Goal: Transaction & Acquisition: Purchase product/service

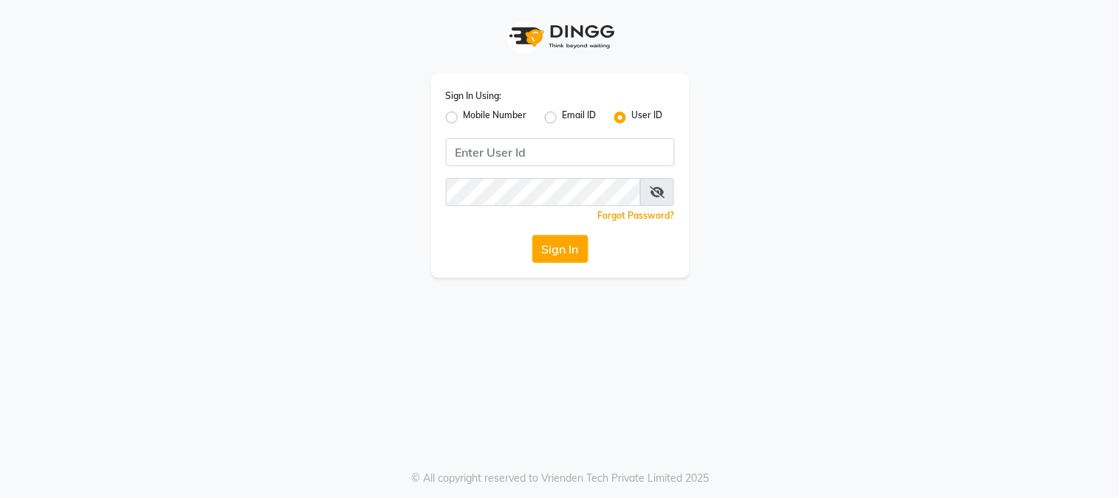
click at [281, 300] on div "Sign In Using: Mobile Number Email ID User ID Remember me Forgot Password? Sign…" at bounding box center [560, 249] width 1120 height 498
click at [656, 153] on div "Sign In Using: Mobile Number Email ID User ID Remember me Forgot Password? Sign…" at bounding box center [560, 175] width 258 height 205
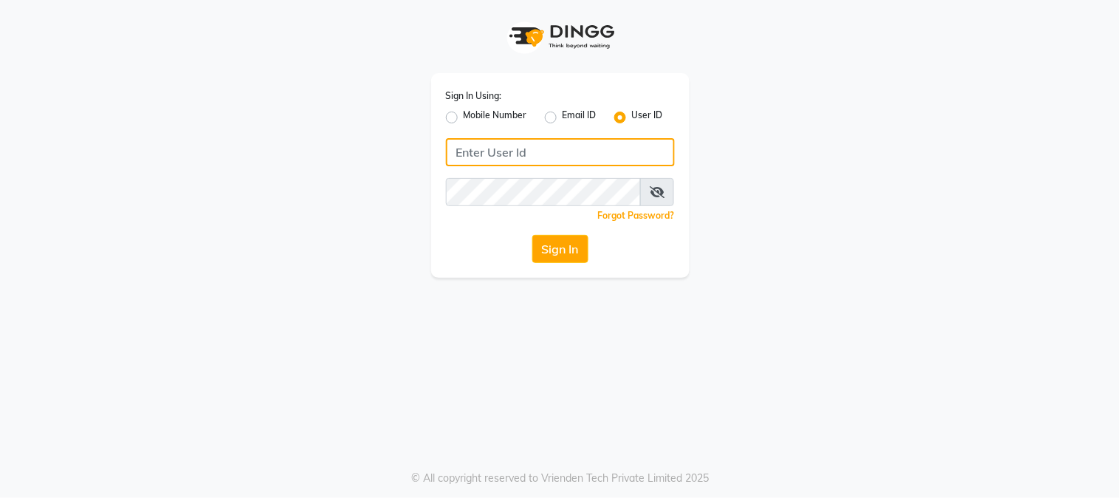
click at [651, 157] on input "Username" at bounding box center [560, 152] width 229 height 28
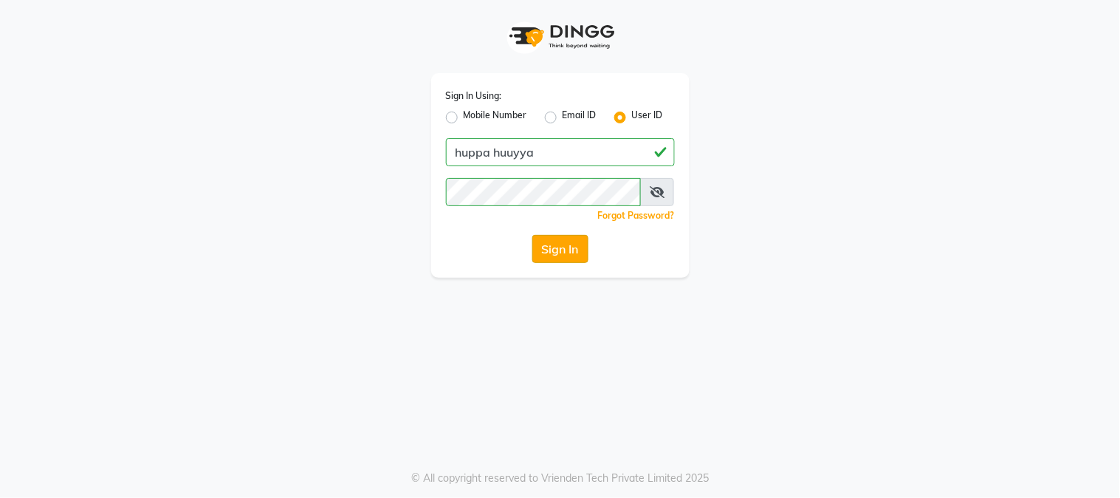
click at [561, 256] on button "Sign In" at bounding box center [560, 249] width 56 height 28
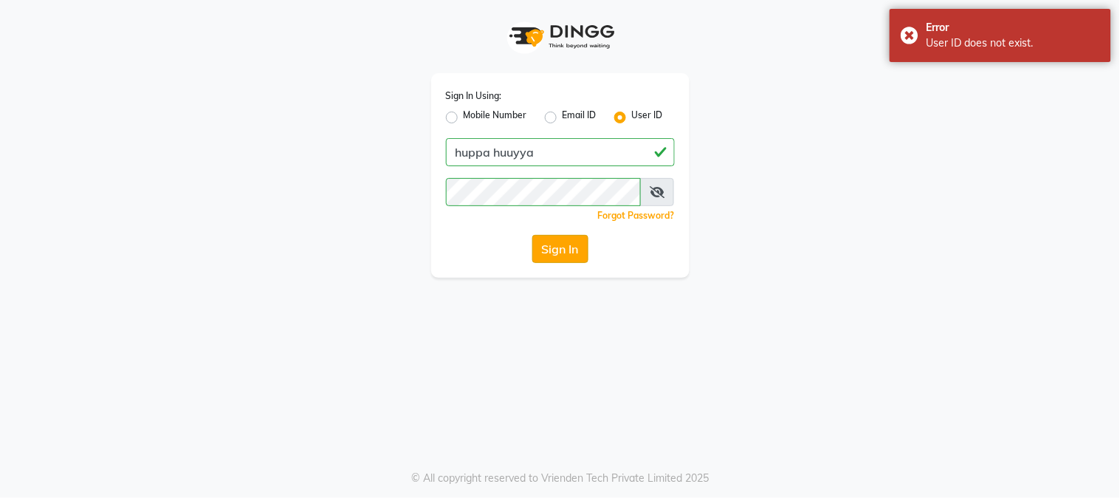
click at [569, 251] on button "Sign In" at bounding box center [560, 249] width 56 height 28
click at [506, 153] on input "huppa huuyya" at bounding box center [560, 152] width 229 height 28
type input "[PERSON_NAME]"
click at [547, 253] on button "Sign In" at bounding box center [560, 249] width 56 height 28
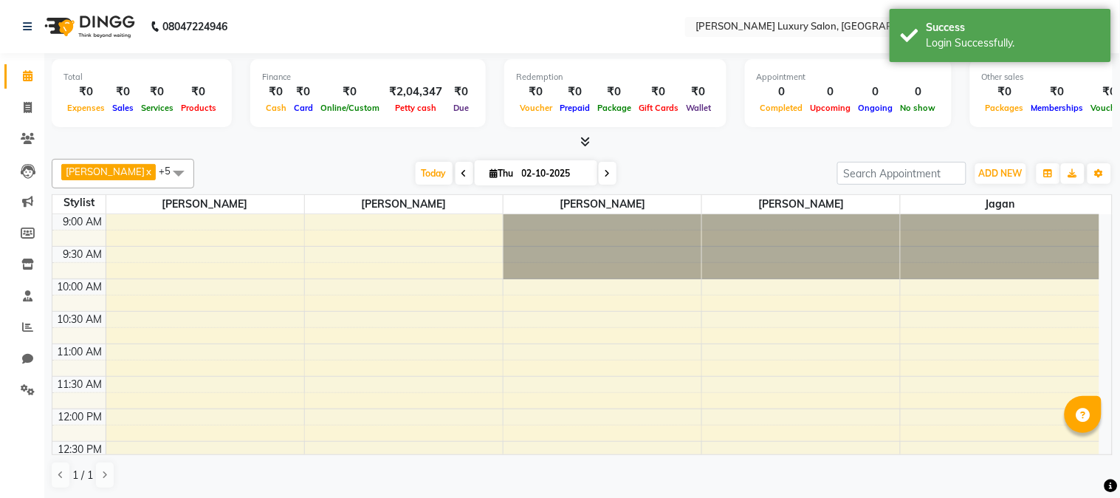
click at [273, 149] on div at bounding box center [582, 142] width 1061 height 16
click at [18, 106] on span at bounding box center [28, 108] width 26 height 17
select select "service"
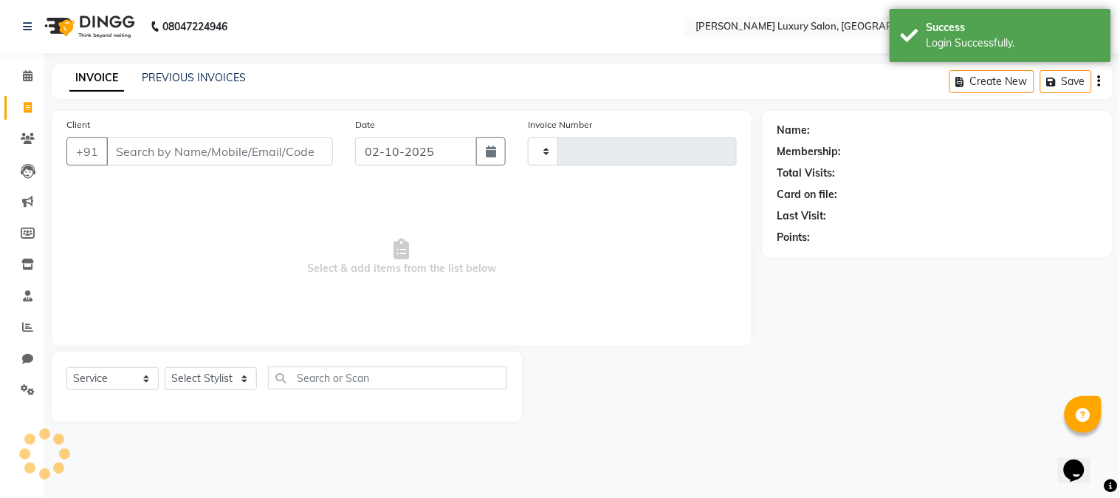
type input "2310"
select select "7752"
click at [145, 151] on input "Client" at bounding box center [219, 151] width 227 height 28
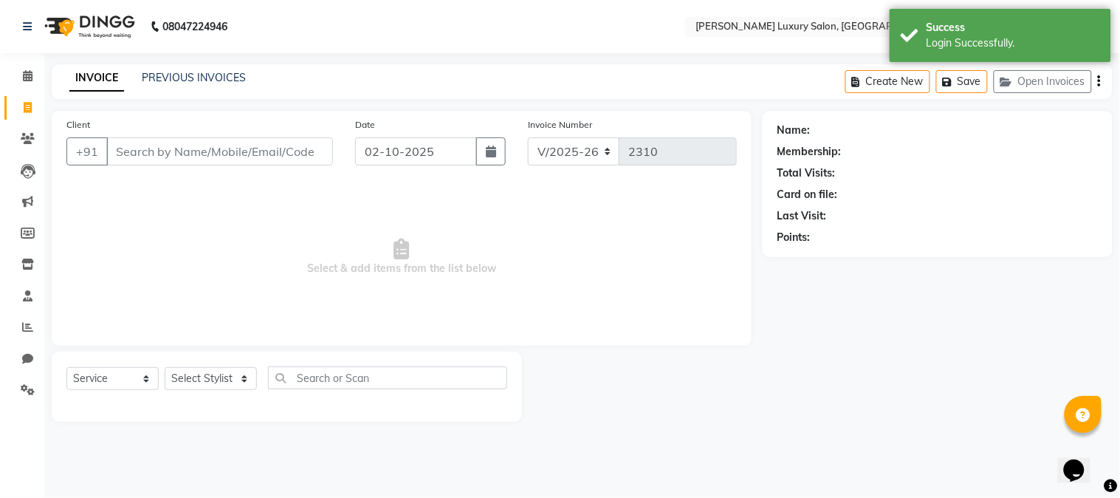
click at [145, 151] on input "Client" at bounding box center [219, 151] width 227 height 28
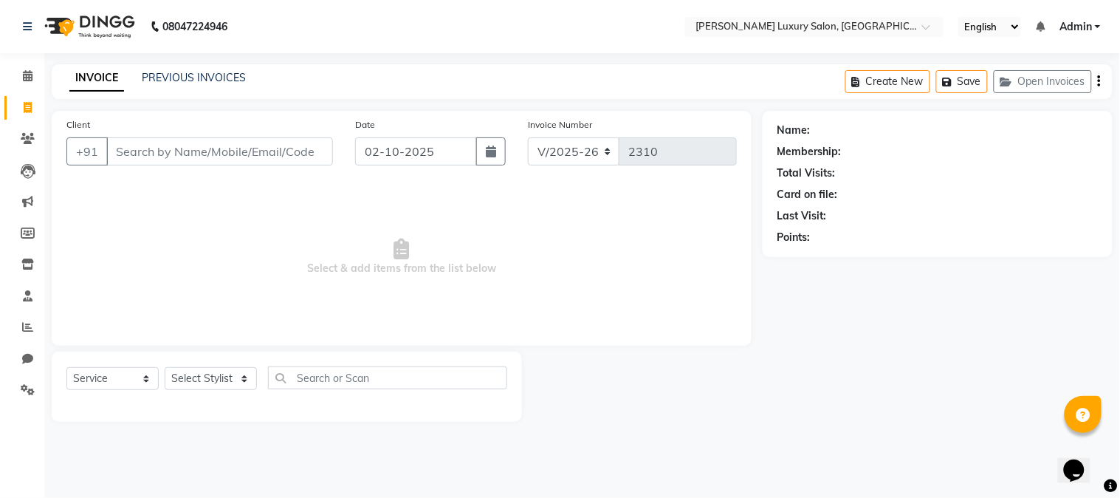
click at [145, 151] on input "Client" at bounding box center [219, 151] width 227 height 28
type input "r"
type input "9833906616"
click at [316, 151] on span "Add Client" at bounding box center [295, 151] width 58 height 15
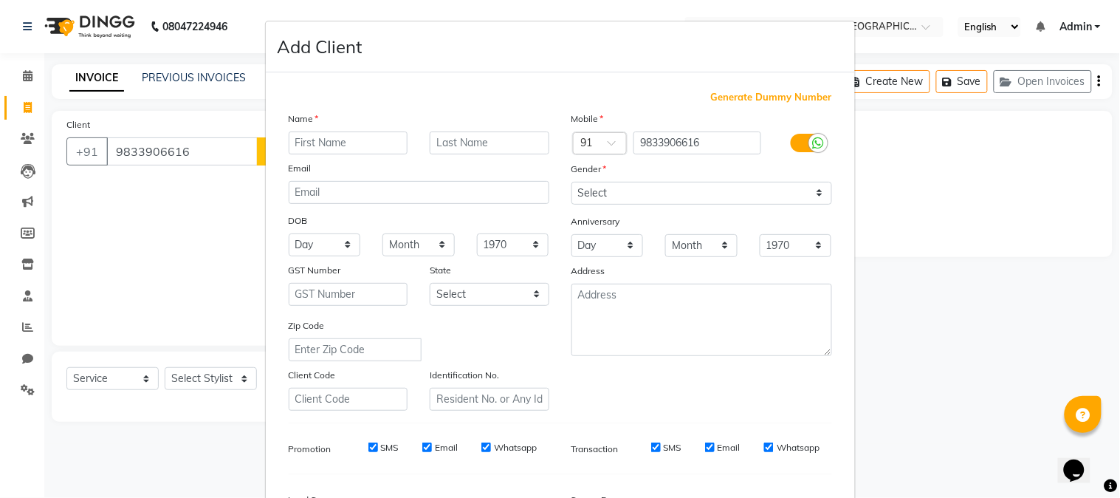
click at [299, 145] on input "text" at bounding box center [349, 142] width 120 height 23
type input "amul"
click at [663, 203] on select "Select [DEMOGRAPHIC_DATA] [DEMOGRAPHIC_DATA] Other Prefer Not To Say" at bounding box center [701, 193] width 261 height 23
select select "[DEMOGRAPHIC_DATA]"
click at [571, 182] on select "Select [DEMOGRAPHIC_DATA] [DEMOGRAPHIC_DATA] Other Prefer Not To Say" at bounding box center [701, 193] width 261 height 23
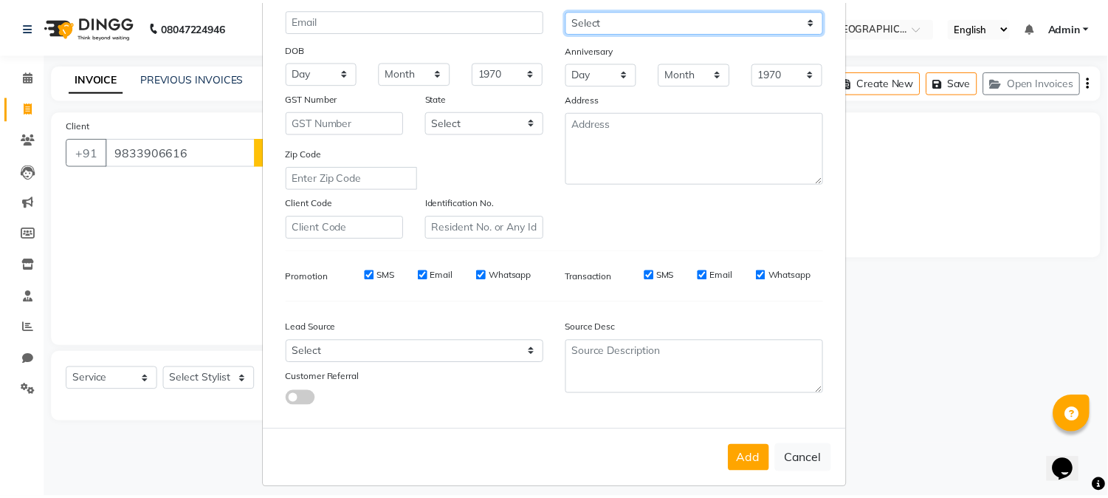
scroll to position [185, 0]
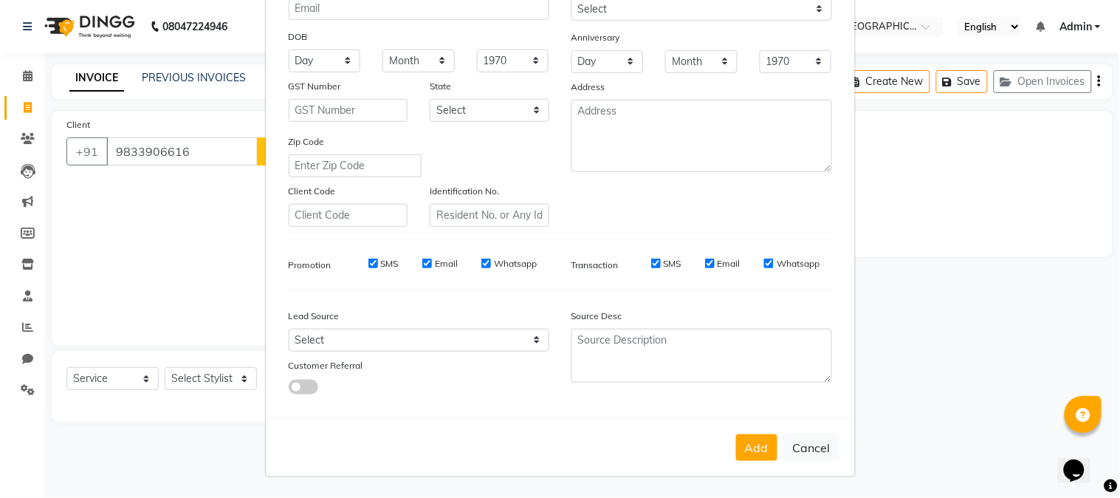
click at [901, 177] on ngb-modal-window "Add Client Generate Dummy Number Name amul Email DOB Day 01 02 03 04 05 06 07 0…" at bounding box center [560, 249] width 1120 height 498
click at [1028, 186] on ngb-modal-window "Add Client Generate Dummy Number Name amul Email DOB Day 01 02 03 04 05 06 07 0…" at bounding box center [560, 249] width 1120 height 498
click at [740, 441] on button "Add" at bounding box center [756, 447] width 41 height 27
select select
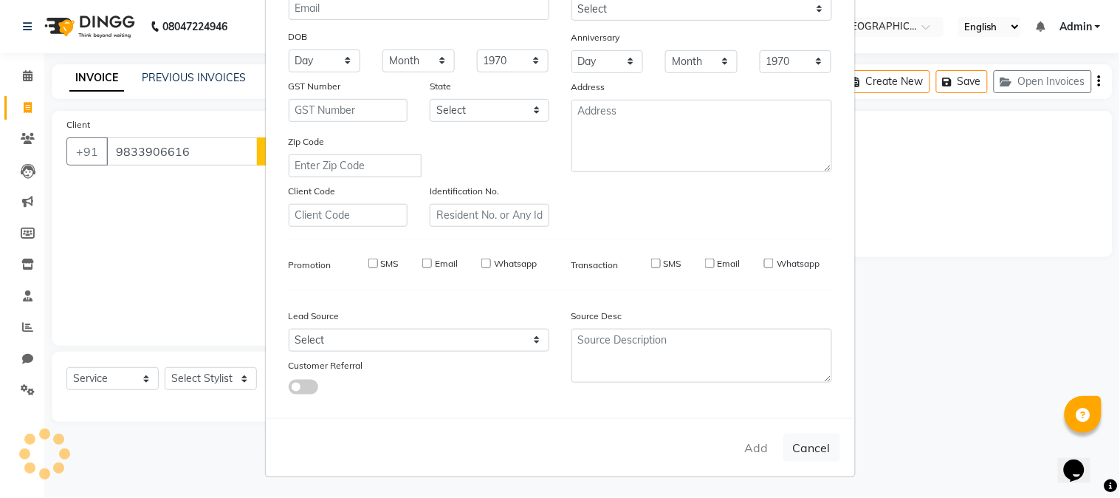
select select
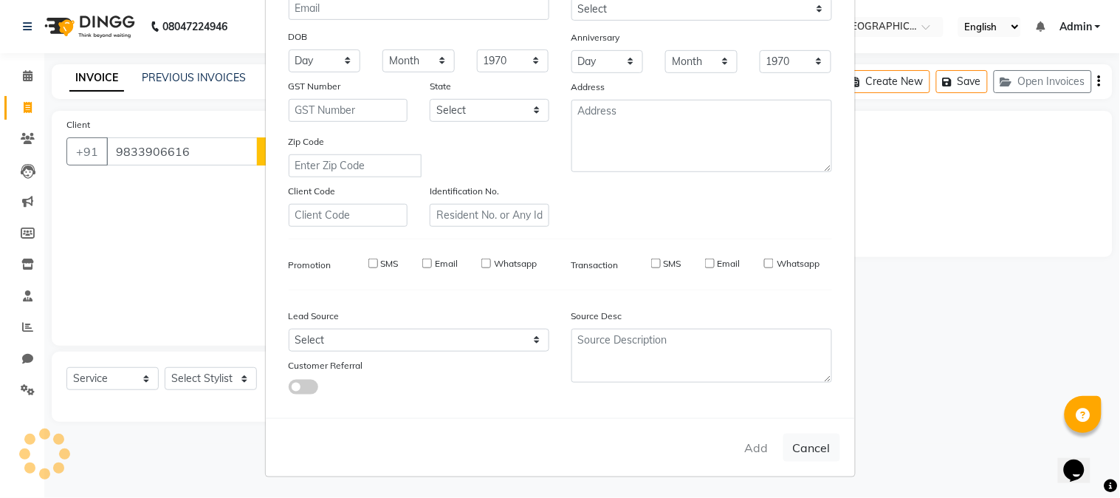
checkbox input "false"
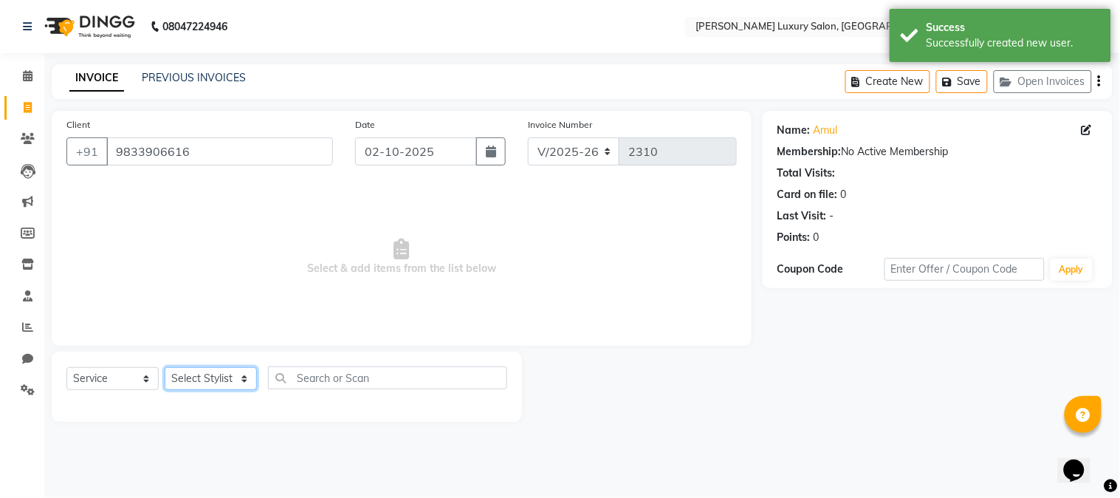
click at [219, 377] on select "Select Stylist [PERSON_NAME] [PERSON_NAME] Pol [PERSON_NAME] [PERSON_NAME] Salo…" at bounding box center [211, 378] width 92 height 23
select select "87915"
click at [165, 368] on select "Select Stylist [PERSON_NAME] [PERSON_NAME] Pol [PERSON_NAME] [PERSON_NAME] Salo…" at bounding box center [211, 378] width 92 height 23
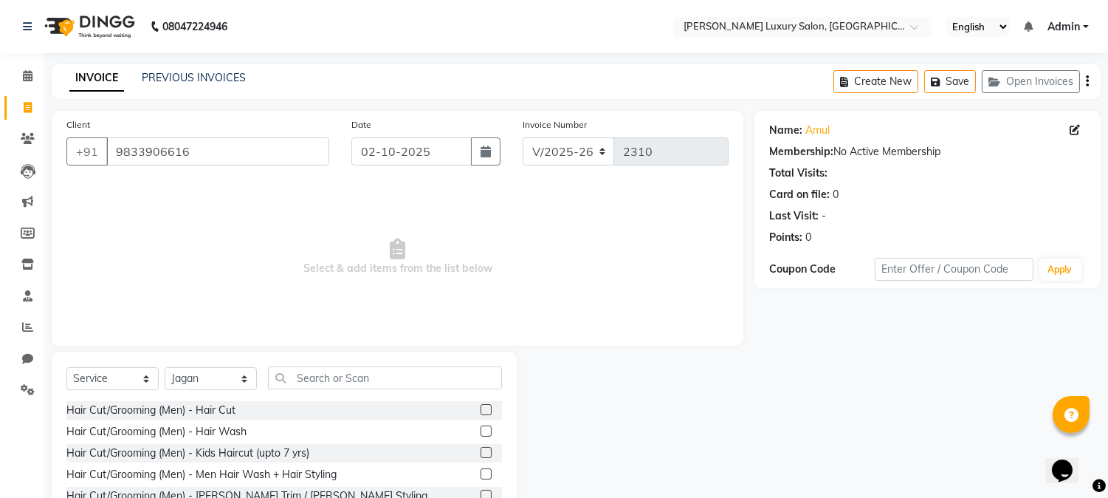
click at [481, 411] on label at bounding box center [486, 409] width 11 height 11
click at [481, 411] on input "checkbox" at bounding box center [486, 410] width 10 height 10
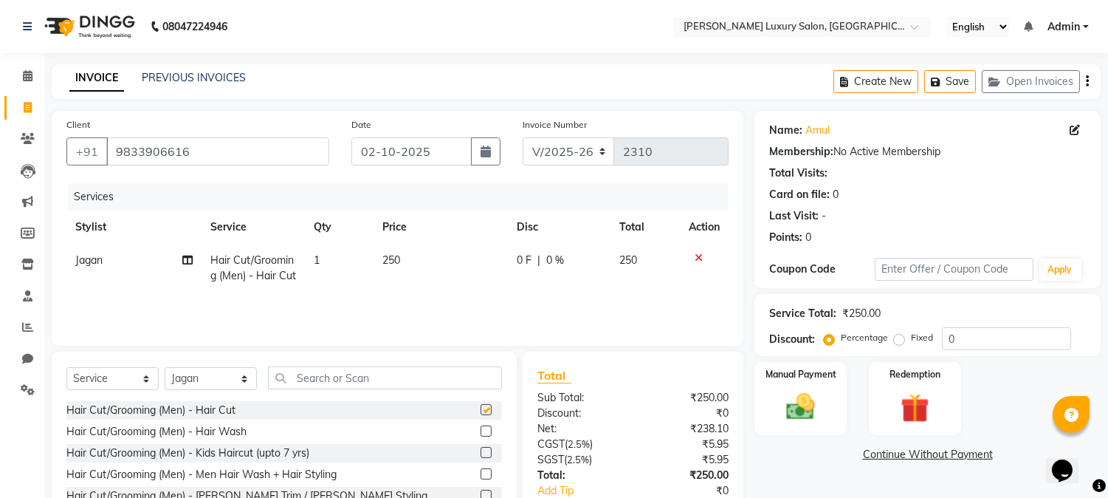
checkbox input "false"
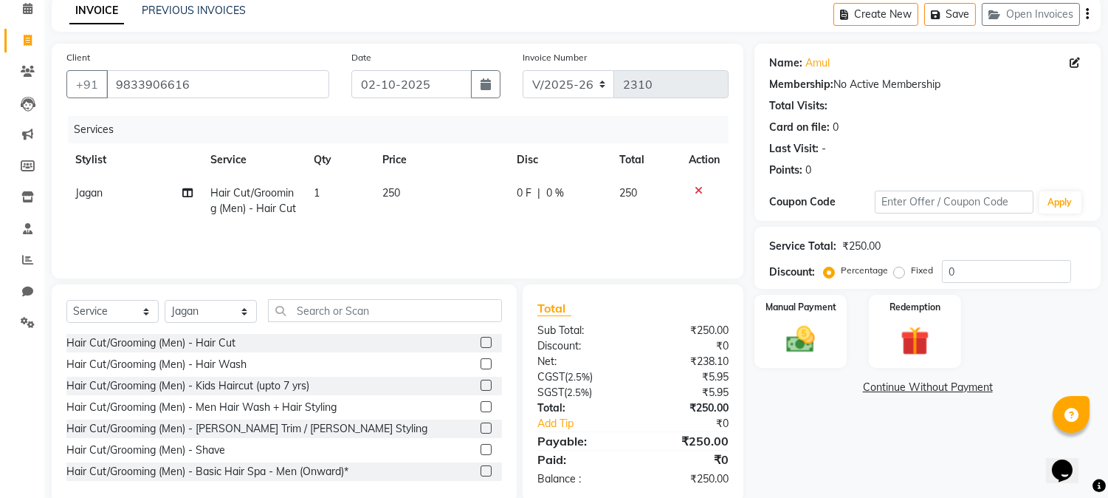
scroll to position [93, 0]
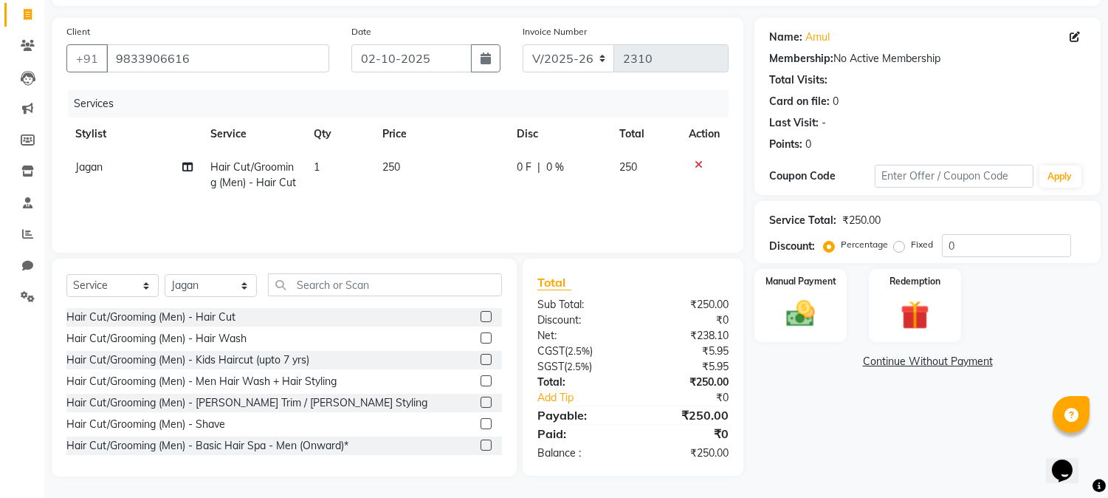
click at [481, 400] on label at bounding box center [486, 401] width 11 height 11
click at [481, 400] on input "checkbox" at bounding box center [486, 403] width 10 height 10
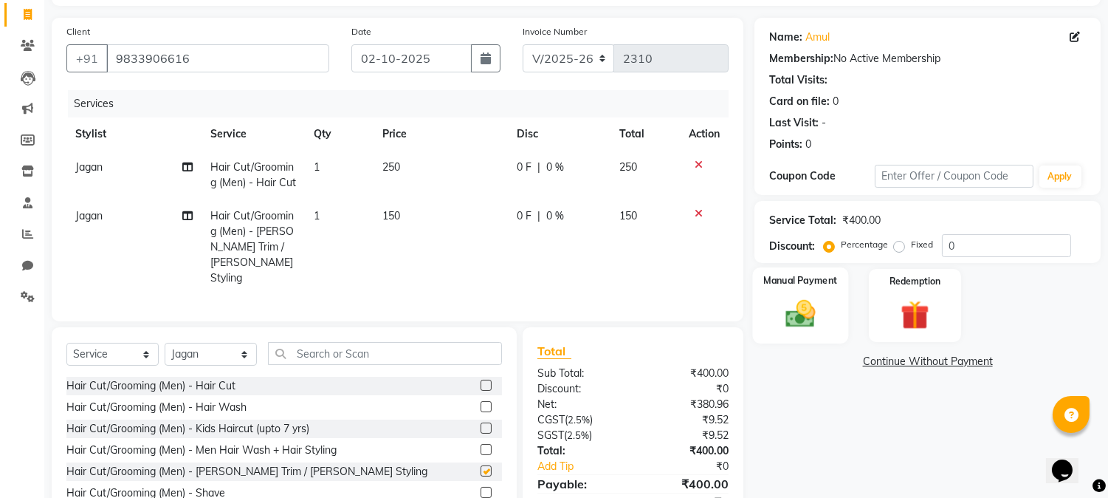
checkbox input "false"
click at [771, 384] on div "Name: Amul Membership: No Active Membership Total Visits: Card on file: 0 Last …" at bounding box center [933, 281] width 357 height 527
click at [791, 318] on img at bounding box center [801, 314] width 49 height 35
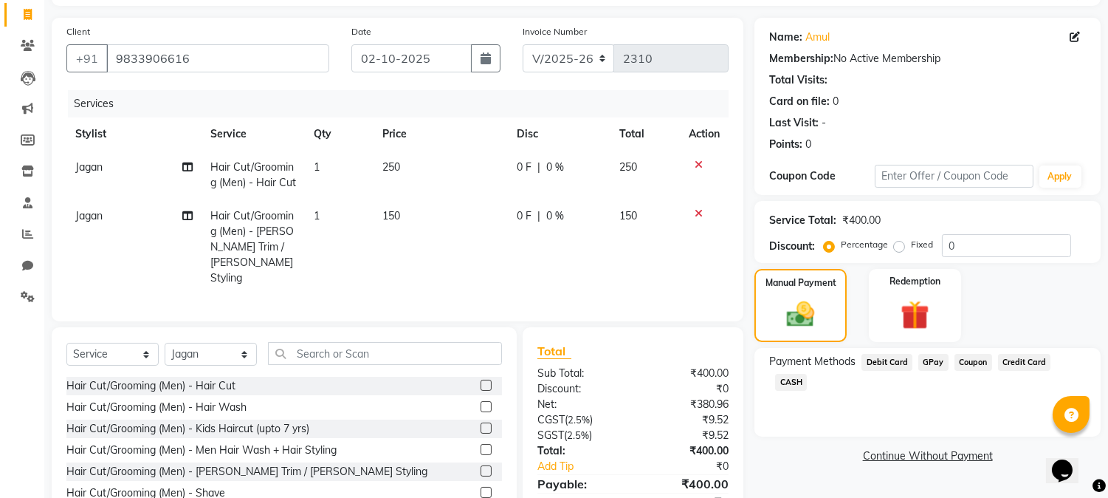
click at [931, 359] on span "GPay" at bounding box center [933, 362] width 30 height 17
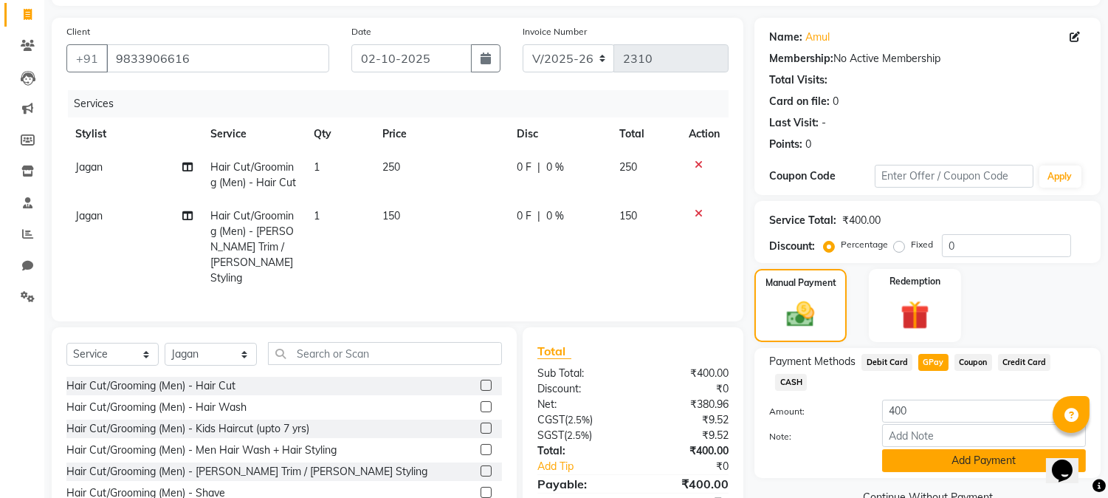
click at [931, 449] on button "Add Payment" at bounding box center [984, 460] width 204 height 23
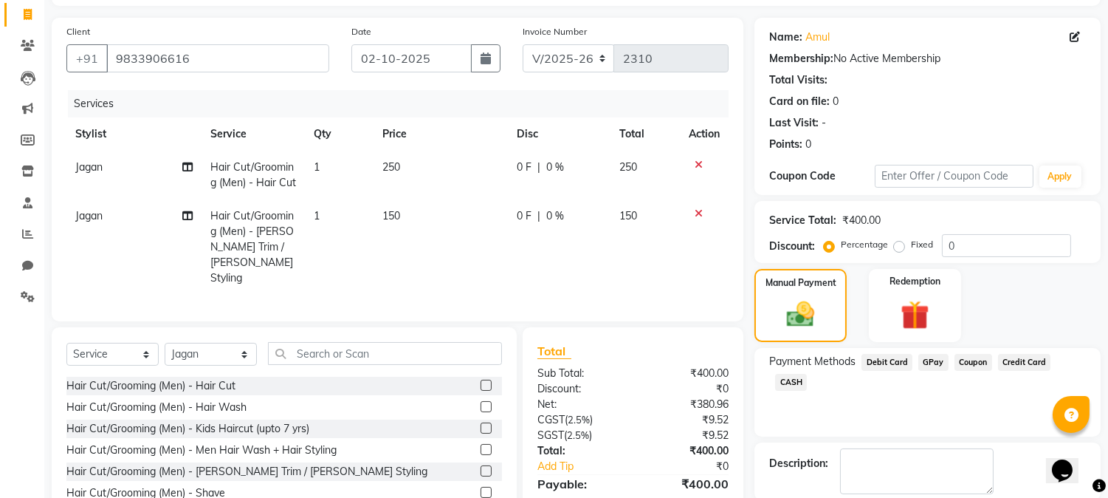
scroll to position [175, 0]
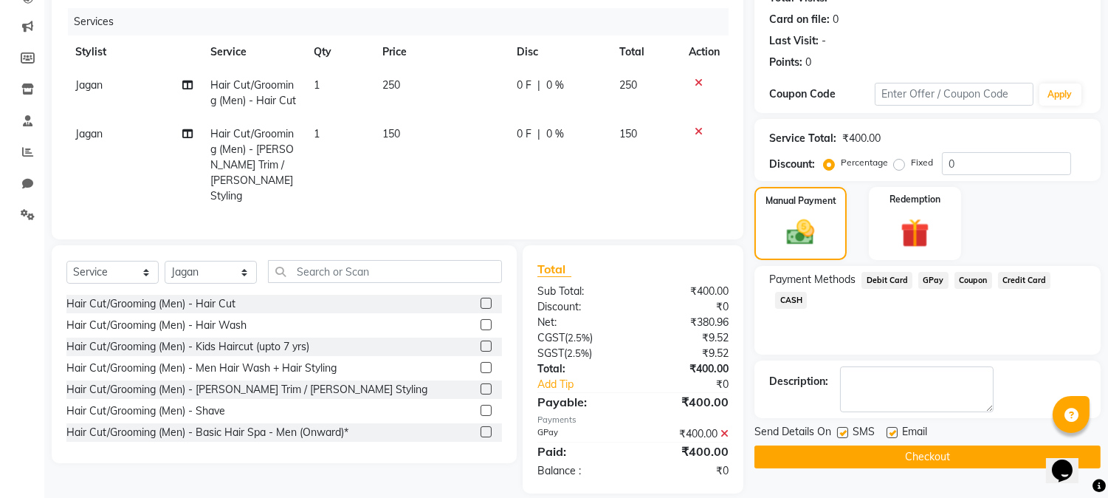
click at [987, 461] on button "Checkout" at bounding box center [928, 456] width 346 height 23
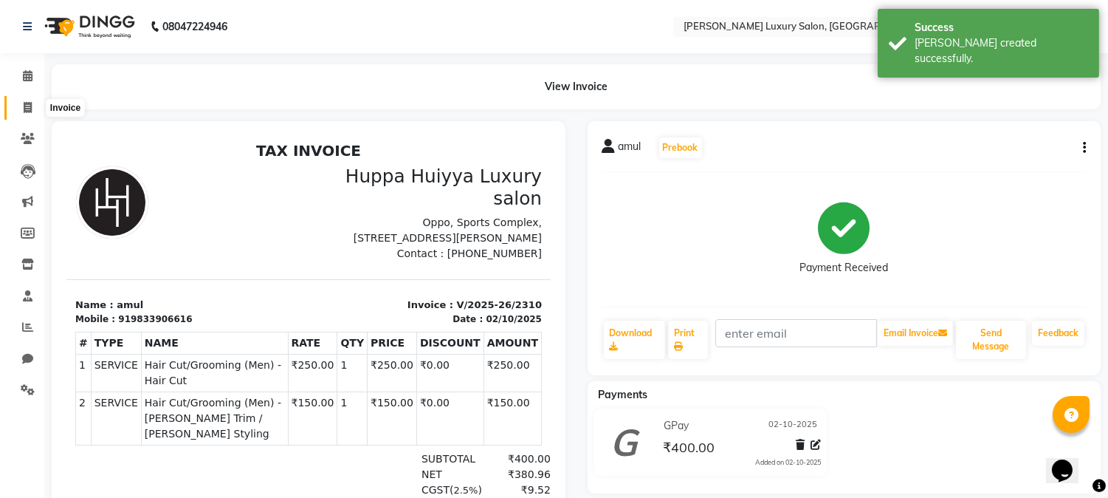
click at [32, 103] on span at bounding box center [28, 108] width 26 height 17
select select "7752"
select select "service"
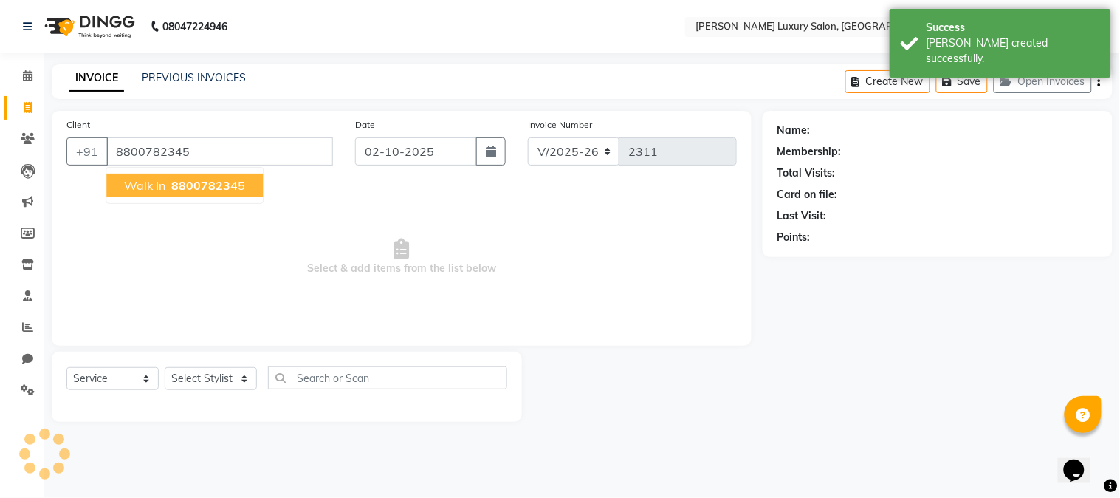
type input "8800782345"
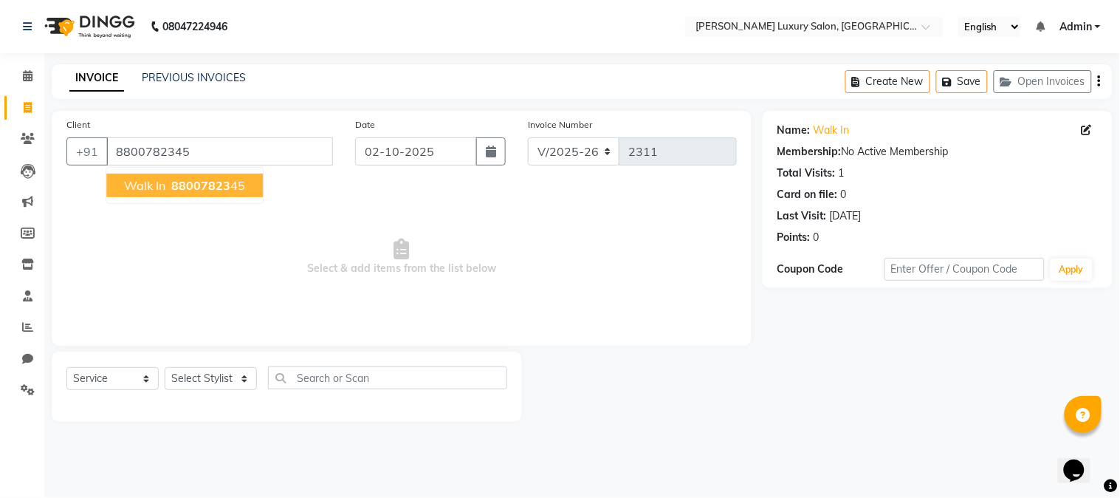
click at [214, 178] on span "88007823" at bounding box center [200, 185] width 59 height 15
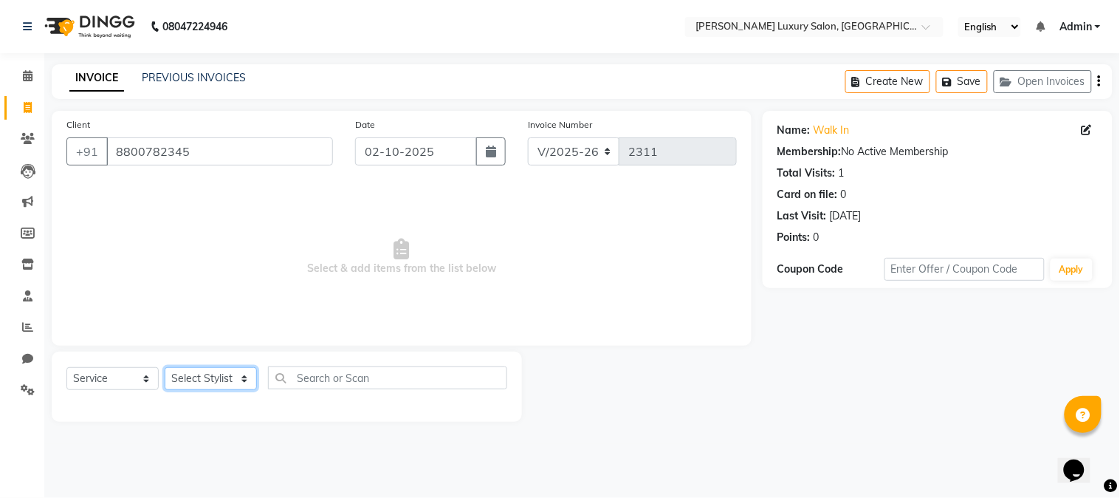
click at [226, 377] on select "Select Stylist [PERSON_NAME] [PERSON_NAME] Pol [PERSON_NAME] [PERSON_NAME] Salo…" at bounding box center [211, 378] width 92 height 23
select select "69297"
click at [165, 368] on select "Select Stylist [PERSON_NAME] [PERSON_NAME] Pol [PERSON_NAME] [PERSON_NAME] Salo…" at bounding box center [211, 378] width 92 height 23
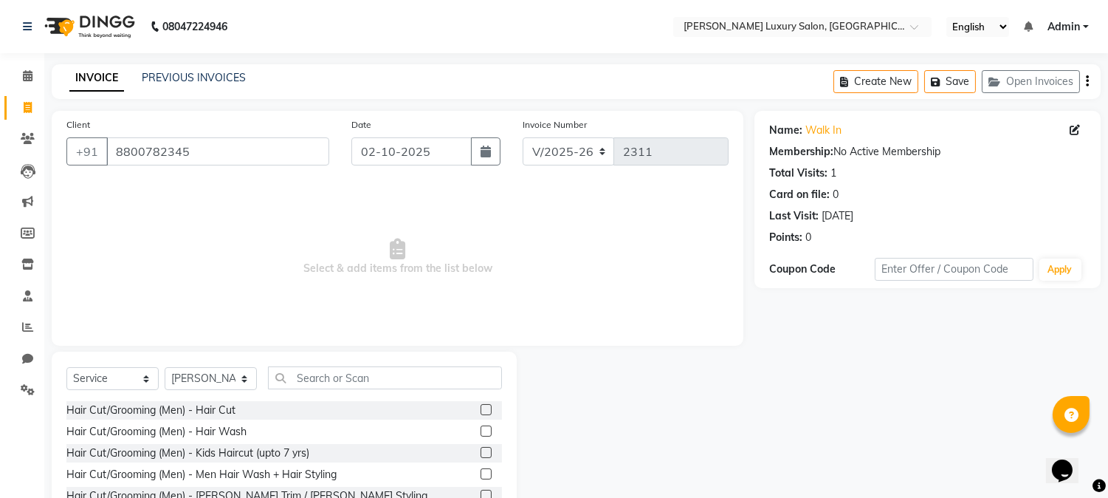
click at [481, 408] on label at bounding box center [486, 409] width 11 height 11
click at [481, 408] on input "checkbox" at bounding box center [486, 410] width 10 height 10
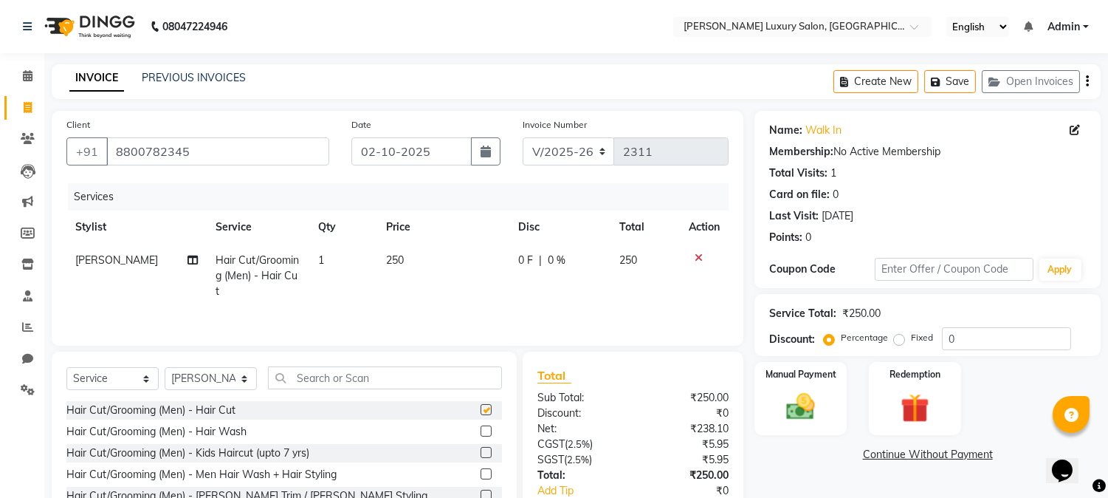
checkbox input "false"
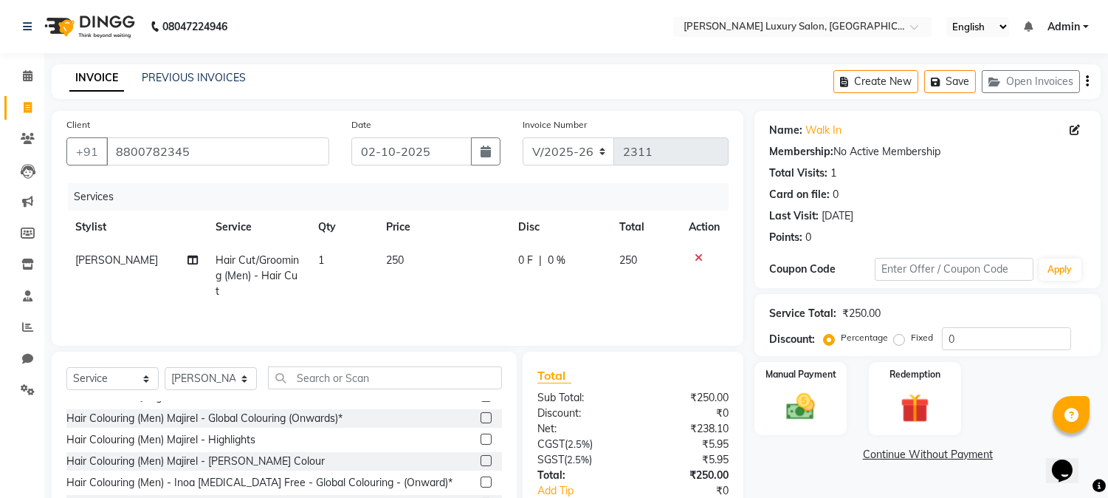
scroll to position [164, 0]
click at [794, 415] on img at bounding box center [801, 407] width 49 height 35
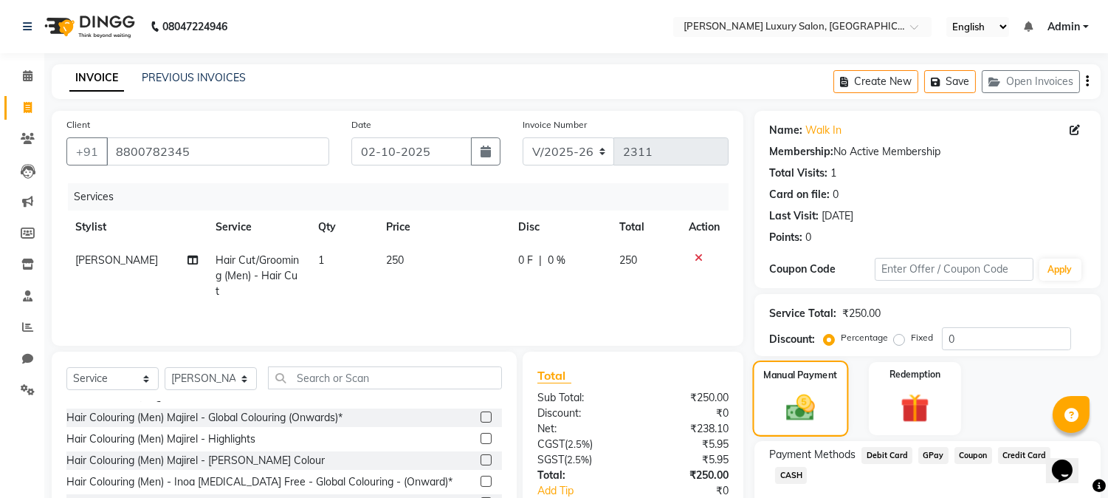
scroll to position [82, 0]
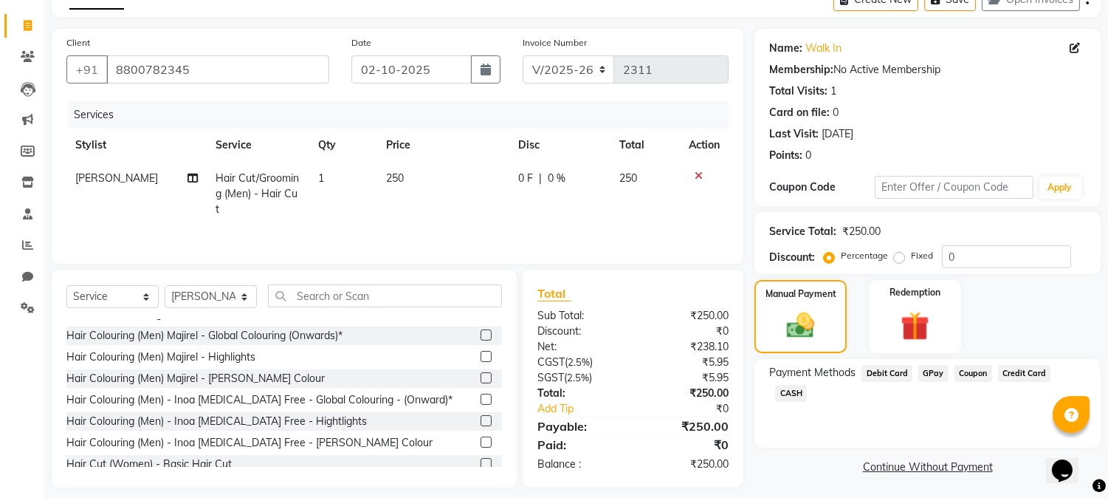
click at [933, 369] on span "GPay" at bounding box center [933, 373] width 30 height 17
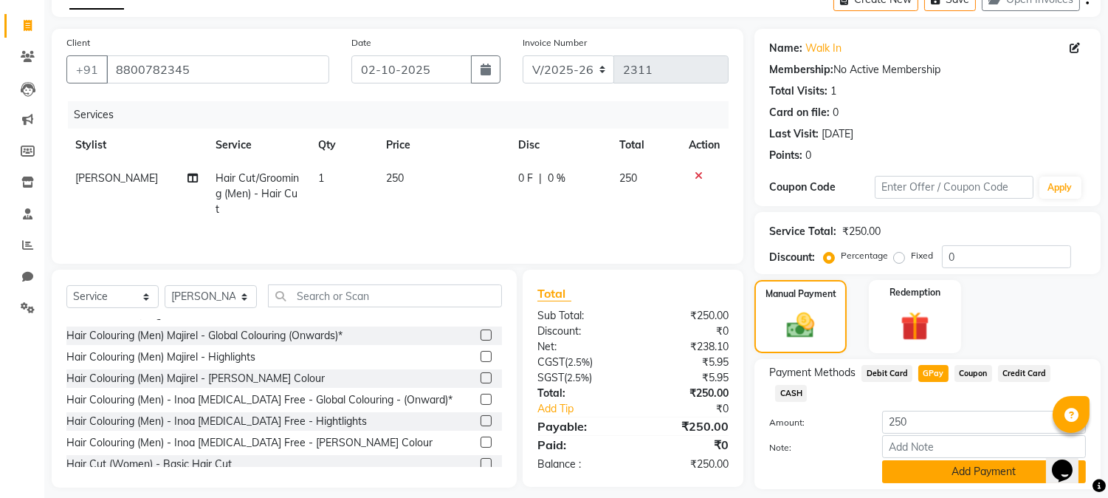
click at [1006, 460] on button "Add Payment" at bounding box center [984, 471] width 204 height 23
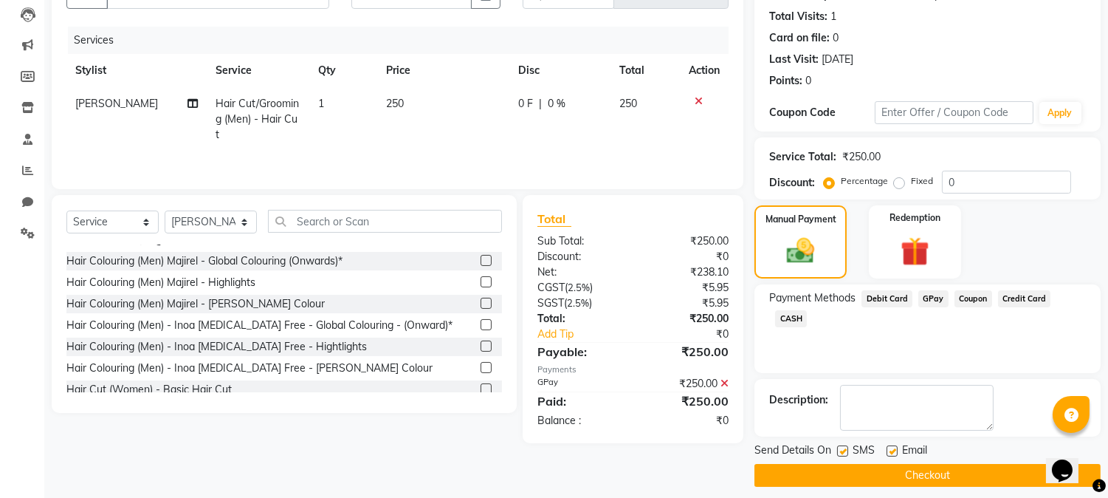
scroll to position [166, 0]
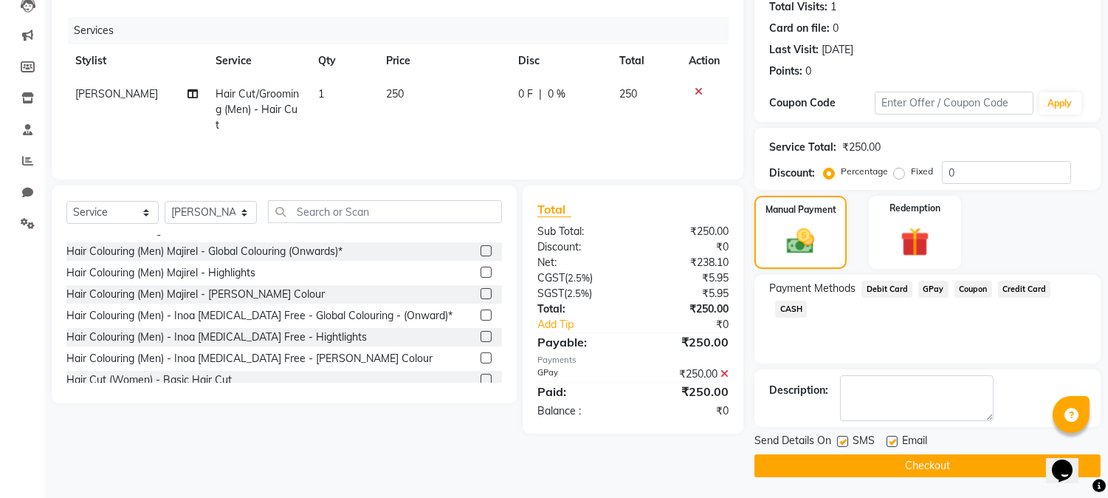
click at [984, 470] on button "Checkout" at bounding box center [928, 465] width 346 height 23
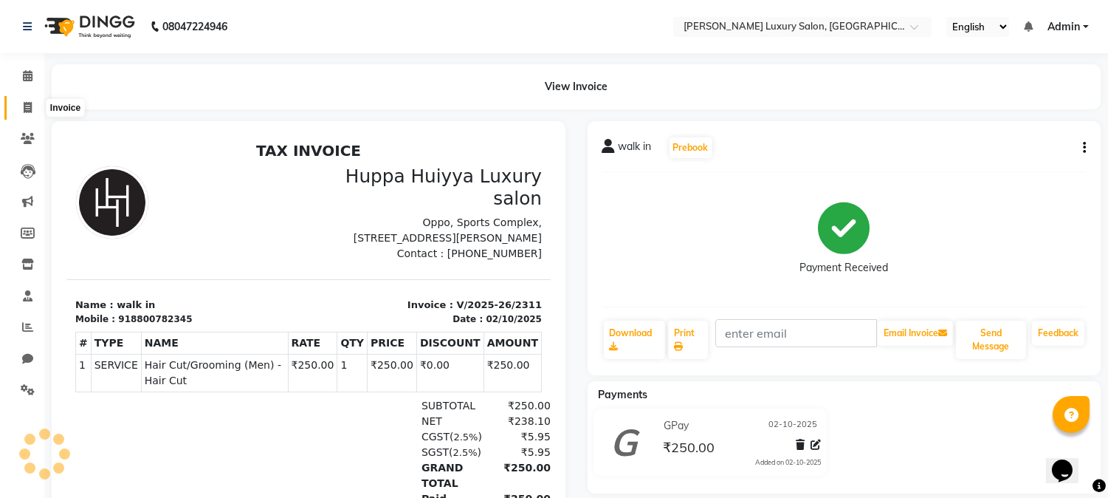
click at [27, 109] on icon at bounding box center [28, 107] width 8 height 11
select select "service"
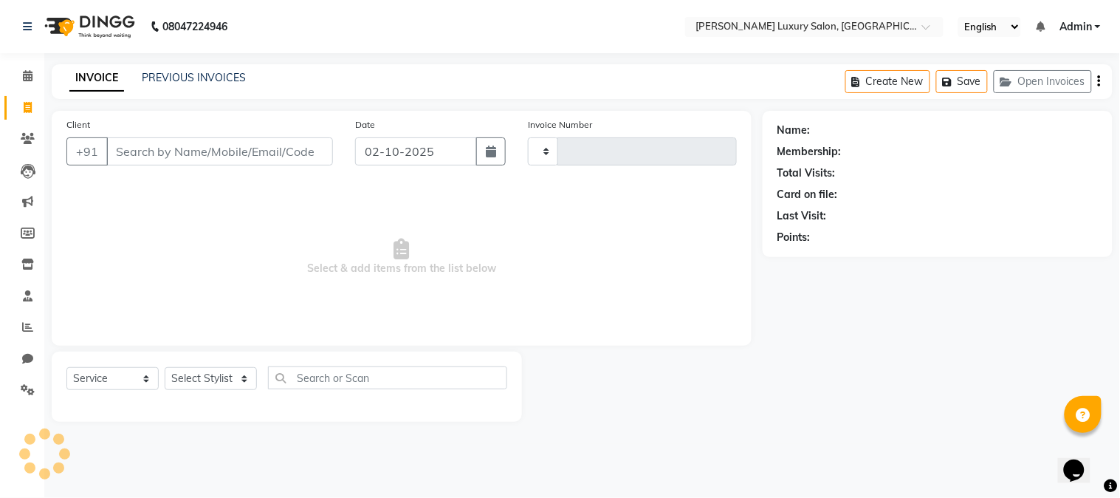
click at [165, 150] on input "Client" at bounding box center [219, 151] width 227 height 28
type input "2312"
select select "7752"
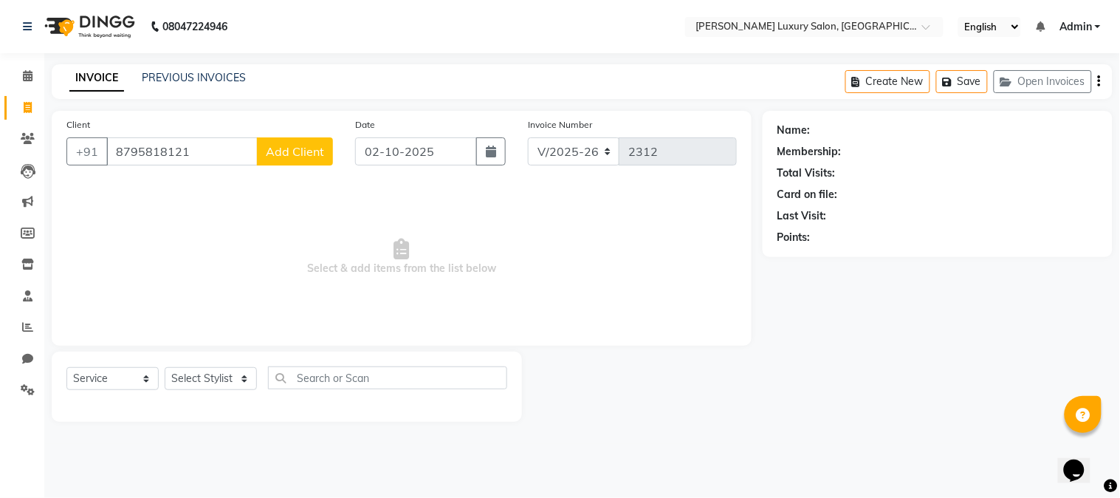
type input "8795818121"
click at [306, 151] on span "Add Client" at bounding box center [295, 151] width 58 height 15
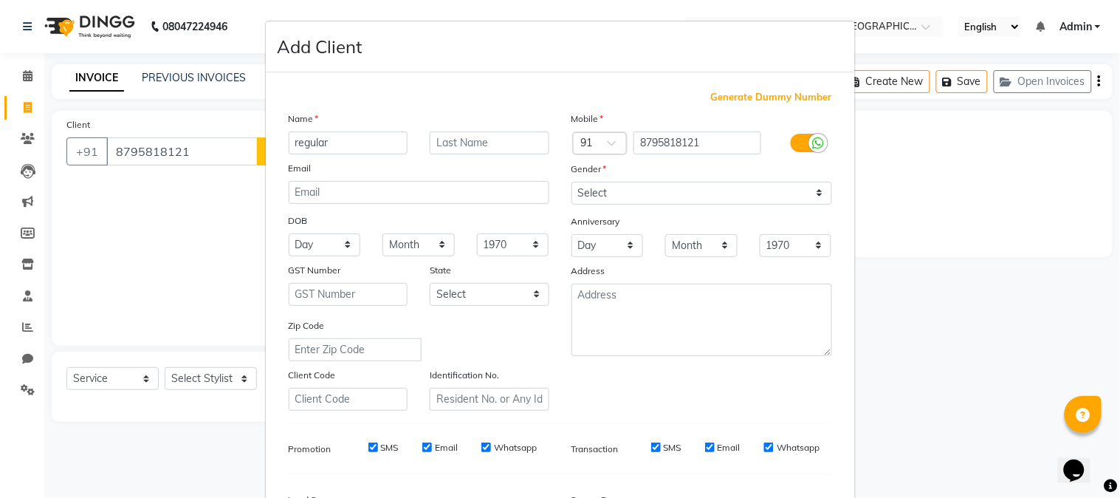
type input "regular"
click at [670, 199] on select "Select [DEMOGRAPHIC_DATA] [DEMOGRAPHIC_DATA] Other Prefer Not To Say" at bounding box center [701, 193] width 261 height 23
click at [571, 182] on select "Select [DEMOGRAPHIC_DATA] [DEMOGRAPHIC_DATA] Other Prefer Not To Say" at bounding box center [701, 193] width 261 height 23
click at [622, 193] on select "Select [DEMOGRAPHIC_DATA] [DEMOGRAPHIC_DATA] Other Prefer Not To Say" at bounding box center [701, 193] width 261 height 23
click at [571, 182] on select "Select [DEMOGRAPHIC_DATA] [DEMOGRAPHIC_DATA] Other Prefer Not To Say" at bounding box center [701, 193] width 261 height 23
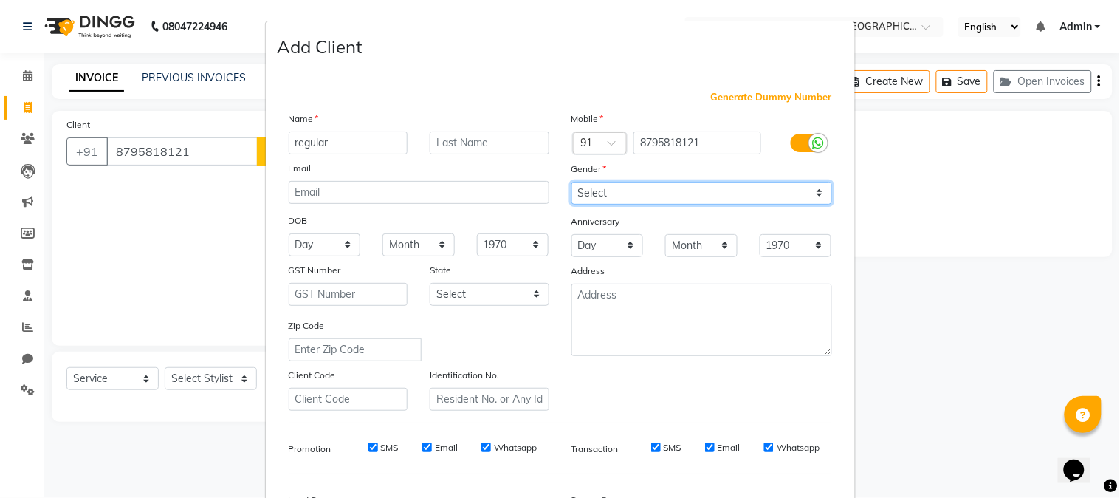
click at [620, 194] on select "Select [DEMOGRAPHIC_DATA] [DEMOGRAPHIC_DATA] Other Prefer Not To Say" at bounding box center [701, 193] width 261 height 23
select select "[DEMOGRAPHIC_DATA]"
click at [571, 182] on select "Select [DEMOGRAPHIC_DATA] [DEMOGRAPHIC_DATA] Other Prefer Not To Say" at bounding box center [701, 193] width 261 height 23
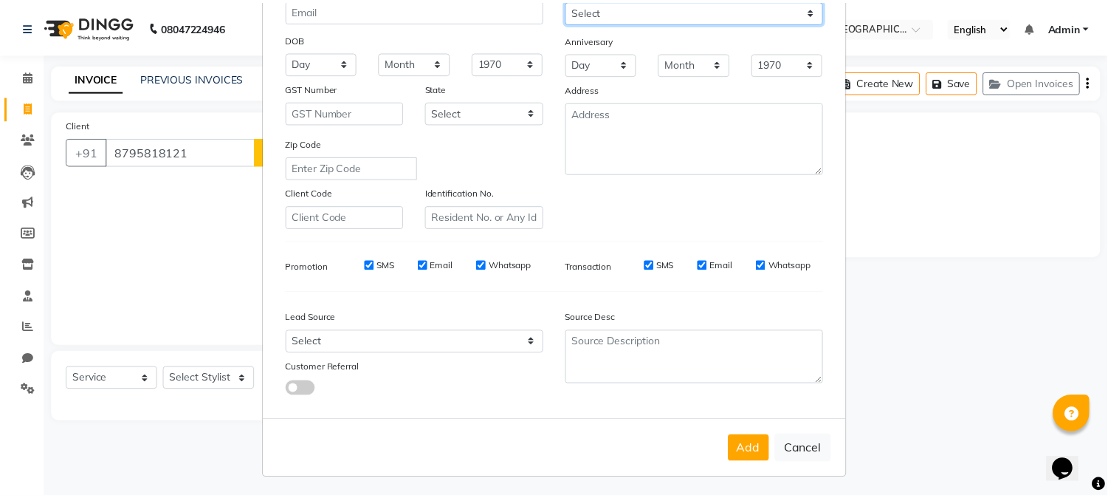
scroll to position [185, 0]
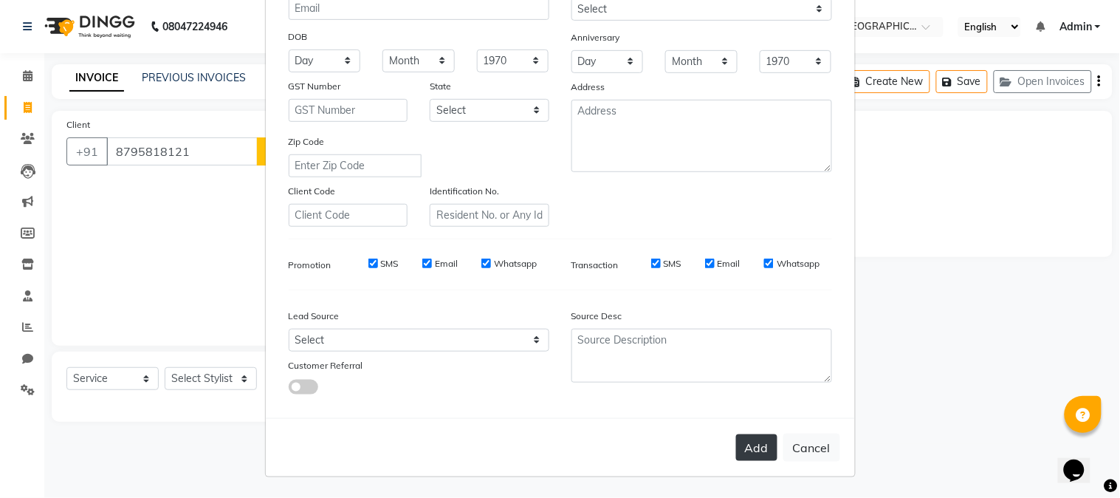
click at [738, 448] on button "Add" at bounding box center [756, 447] width 41 height 27
select select
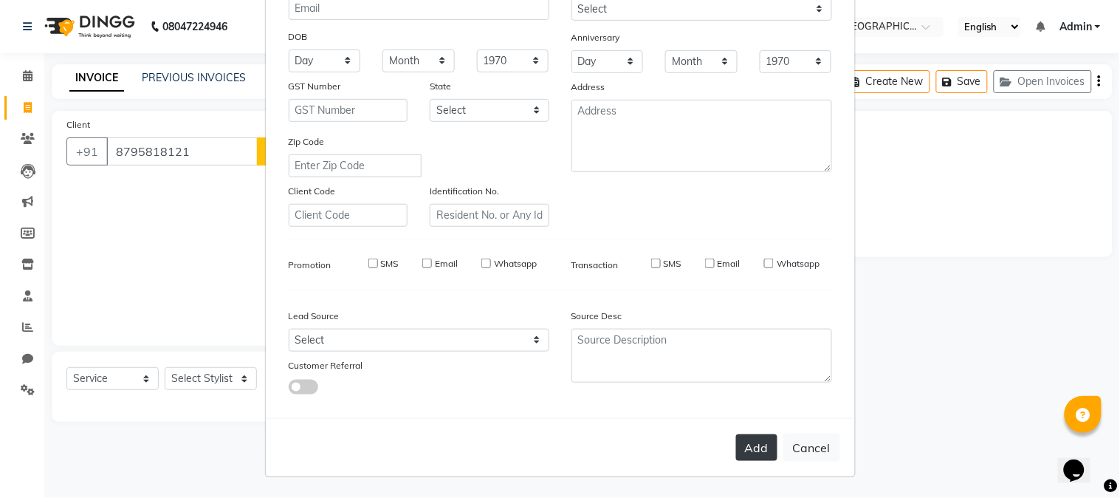
select select
checkbox input "false"
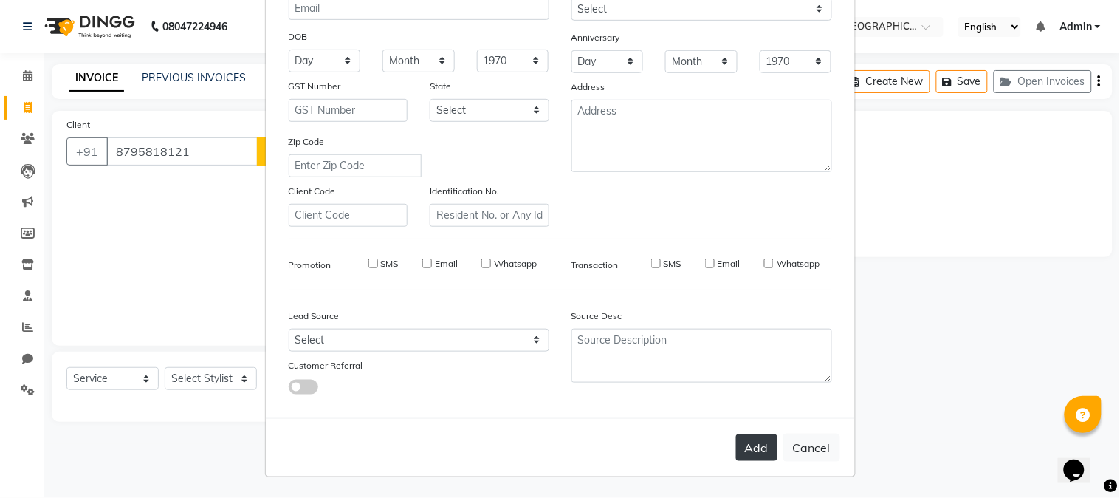
checkbox input "false"
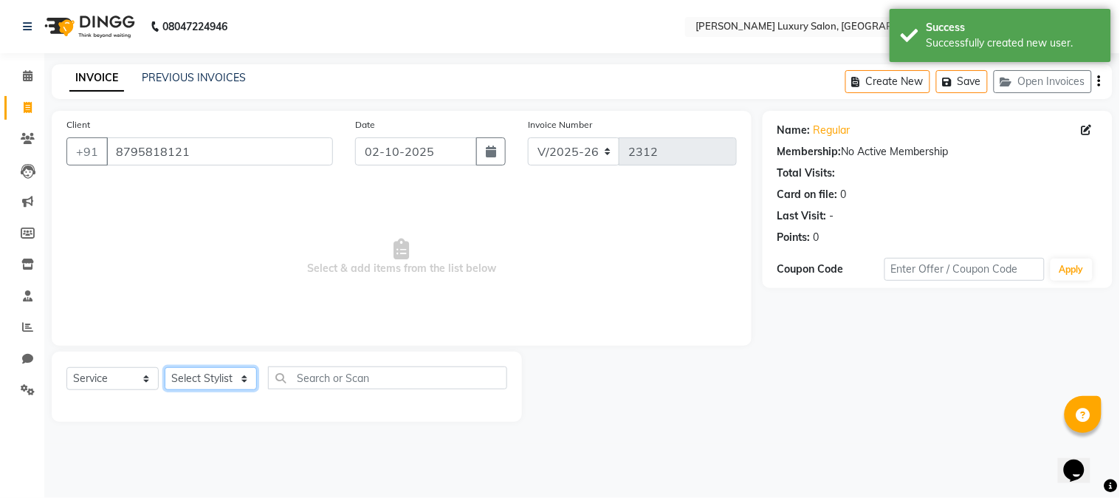
click at [235, 380] on select "Select Stylist [PERSON_NAME] [PERSON_NAME] Pol [PERSON_NAME] [PERSON_NAME] Salo…" at bounding box center [211, 378] width 92 height 23
select select "69299"
click at [165, 368] on select "Select Stylist [PERSON_NAME] [PERSON_NAME] Pol [PERSON_NAME] [PERSON_NAME] Salo…" at bounding box center [211, 378] width 92 height 23
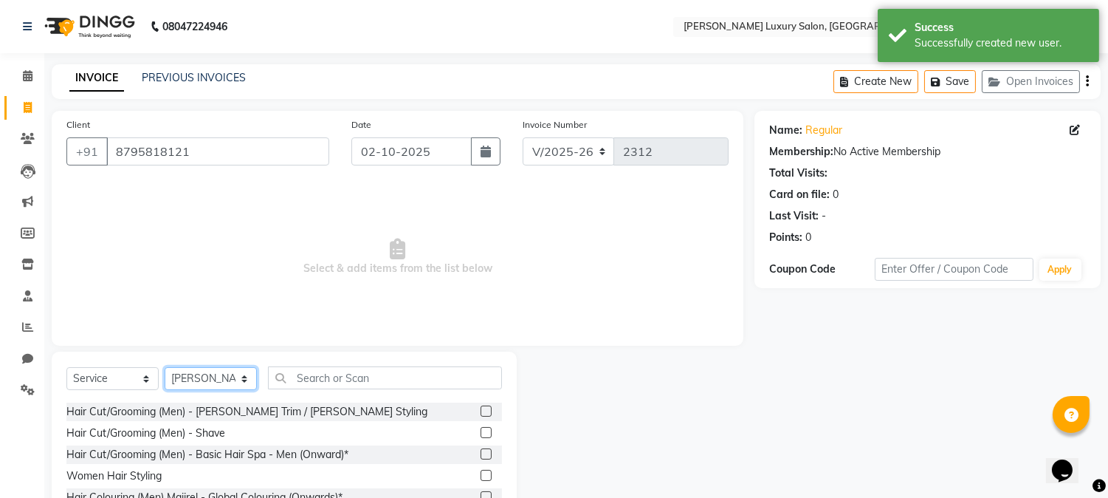
scroll to position [82, 0]
click at [481, 415] on label at bounding box center [486, 413] width 11 height 11
click at [481, 415] on input "checkbox" at bounding box center [486, 414] width 10 height 10
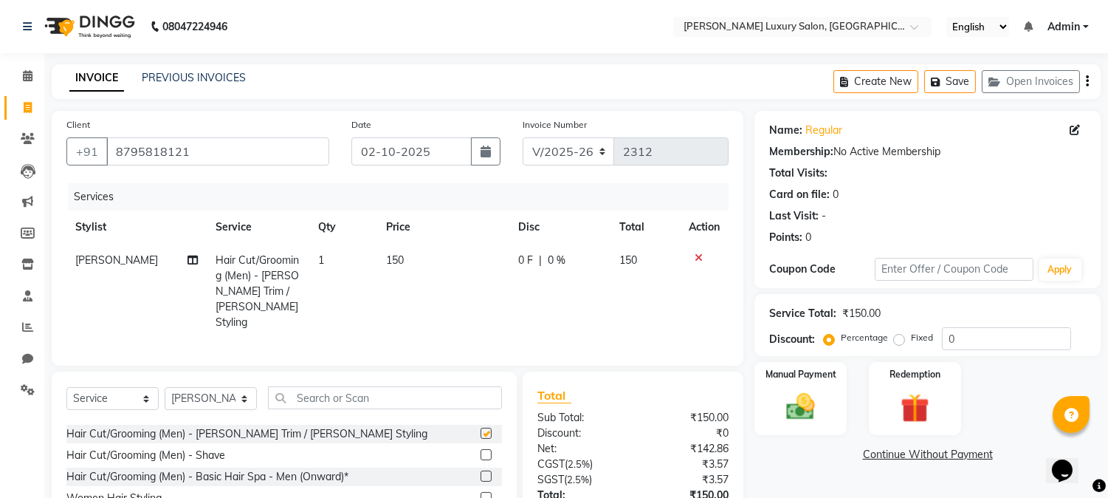
checkbox input "false"
click at [777, 402] on img at bounding box center [801, 407] width 49 height 35
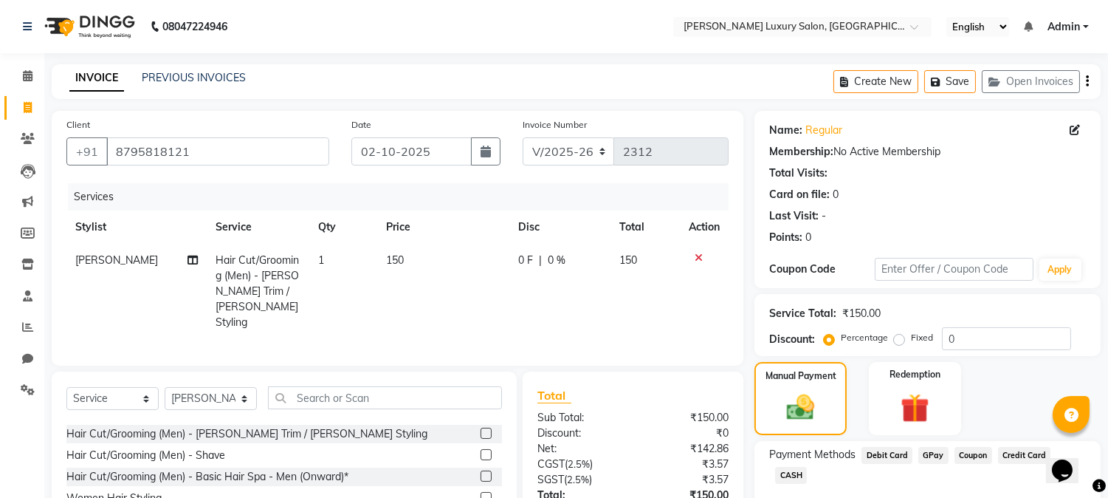
click at [929, 459] on span "GPay" at bounding box center [933, 455] width 30 height 17
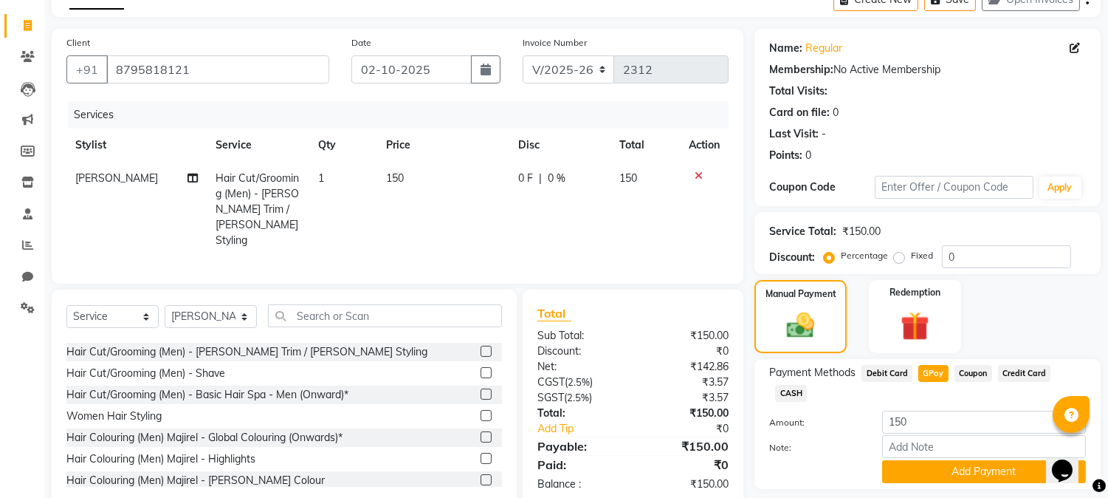
click at [929, 460] on button "Add Payment" at bounding box center [984, 471] width 204 height 23
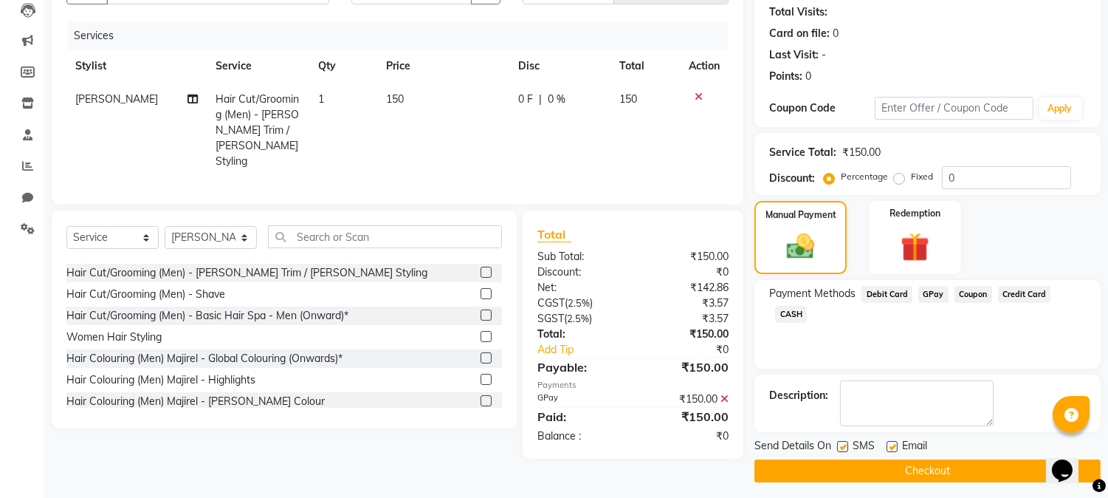
scroll to position [166, 0]
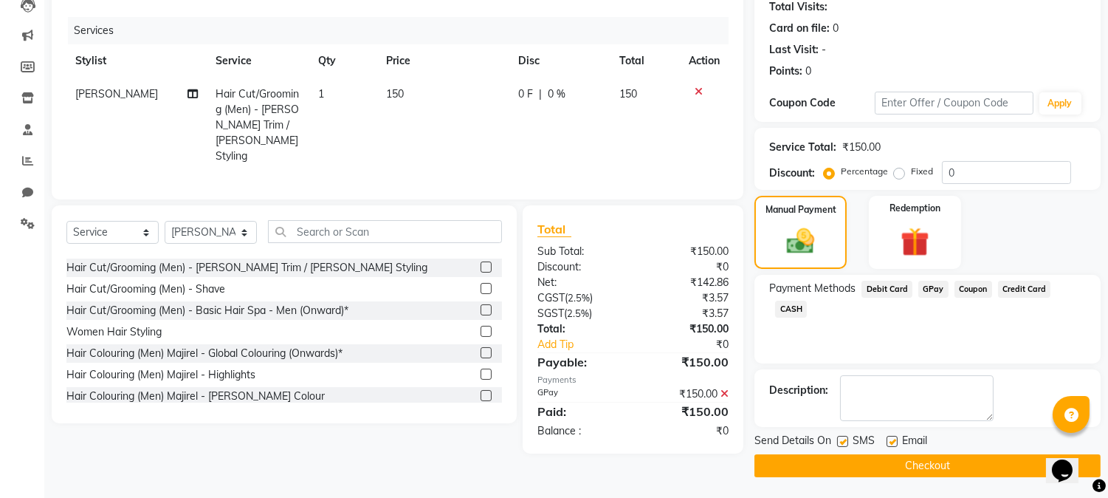
click at [972, 465] on button "Checkout" at bounding box center [928, 465] width 346 height 23
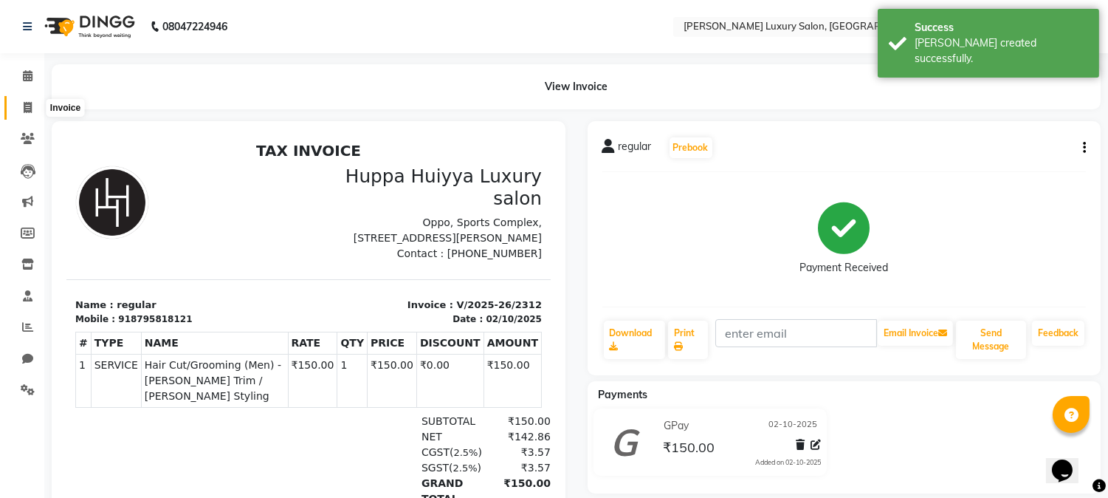
click at [32, 100] on span at bounding box center [28, 108] width 26 height 17
select select "7752"
select select "service"
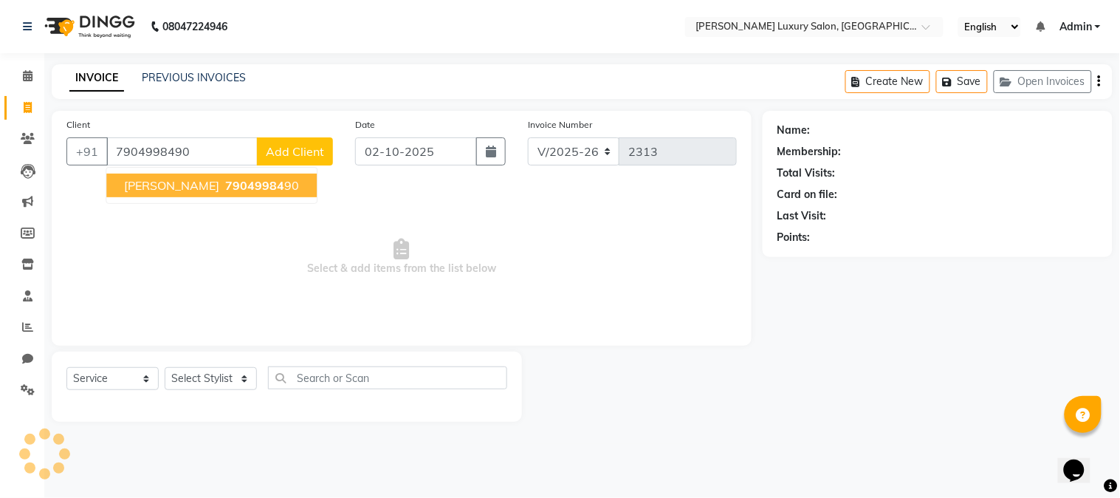
type input "7904998490"
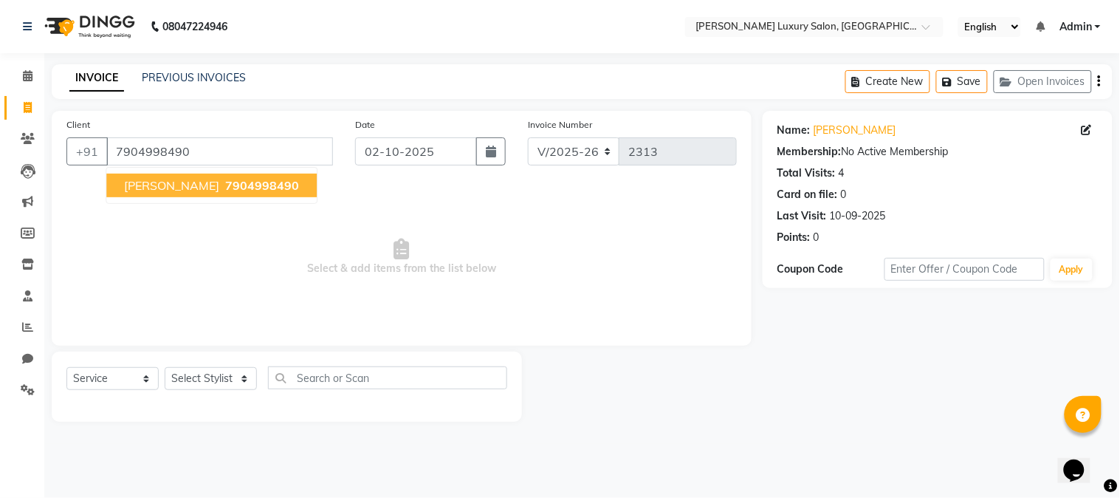
click at [225, 192] on span "7904998490" at bounding box center [262, 185] width 74 height 15
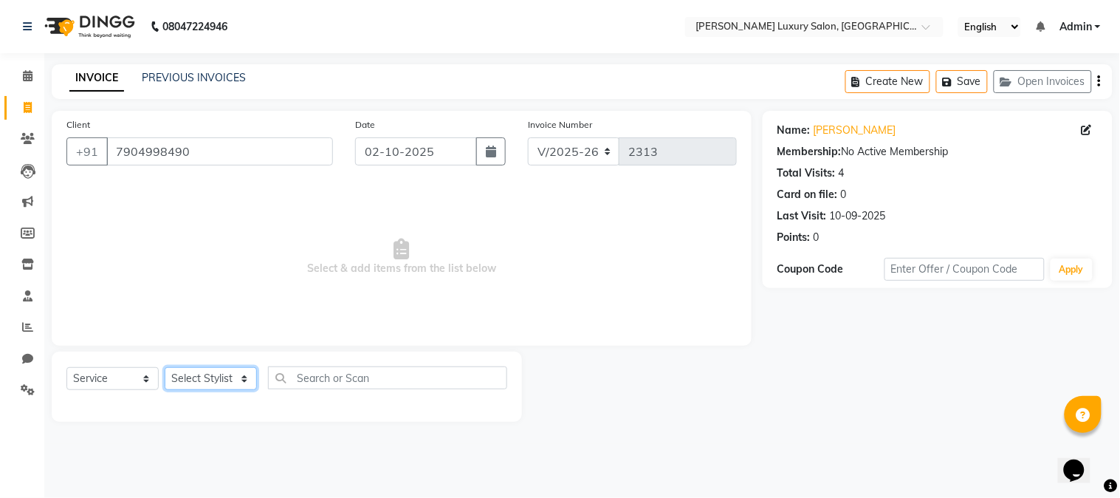
click at [199, 374] on select "Select Stylist [PERSON_NAME] [PERSON_NAME] Pol [PERSON_NAME] [PERSON_NAME] Salo…" at bounding box center [211, 378] width 92 height 23
select select "69299"
click at [165, 368] on select "Select Stylist [PERSON_NAME] [PERSON_NAME] Pol [PERSON_NAME] [PERSON_NAME] Salo…" at bounding box center [211, 378] width 92 height 23
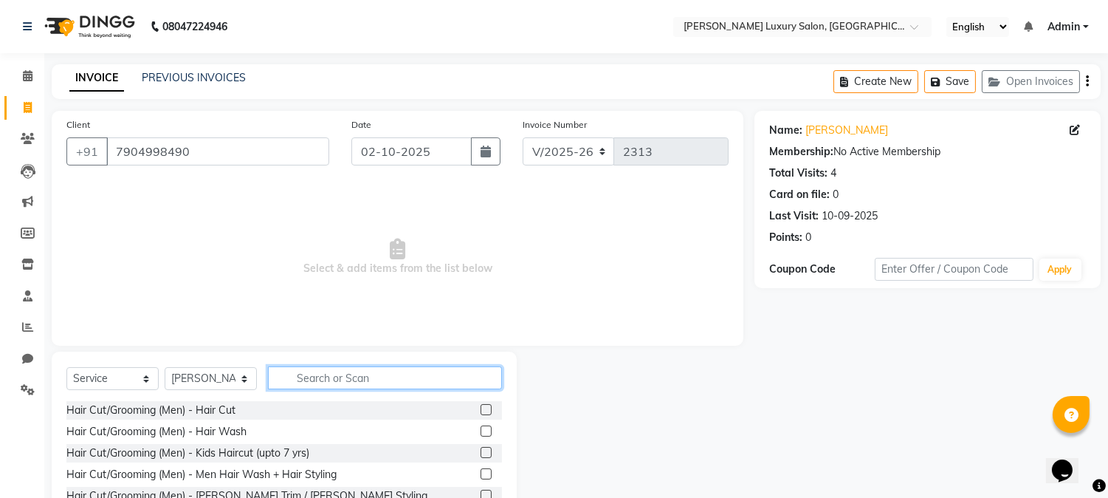
click at [335, 379] on input "text" at bounding box center [385, 377] width 234 height 23
click at [481, 412] on label at bounding box center [486, 409] width 11 height 11
click at [481, 412] on input "checkbox" at bounding box center [486, 410] width 10 height 10
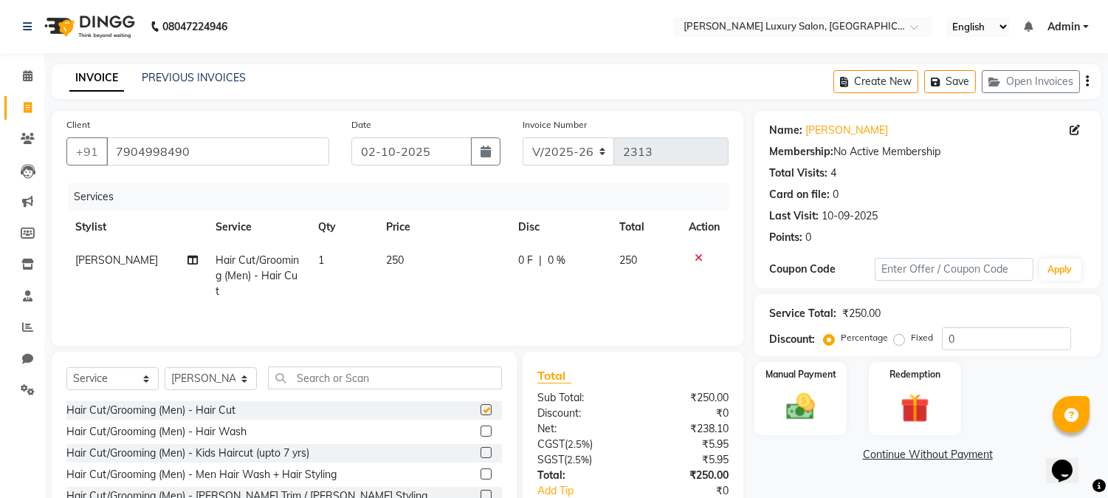
checkbox input "false"
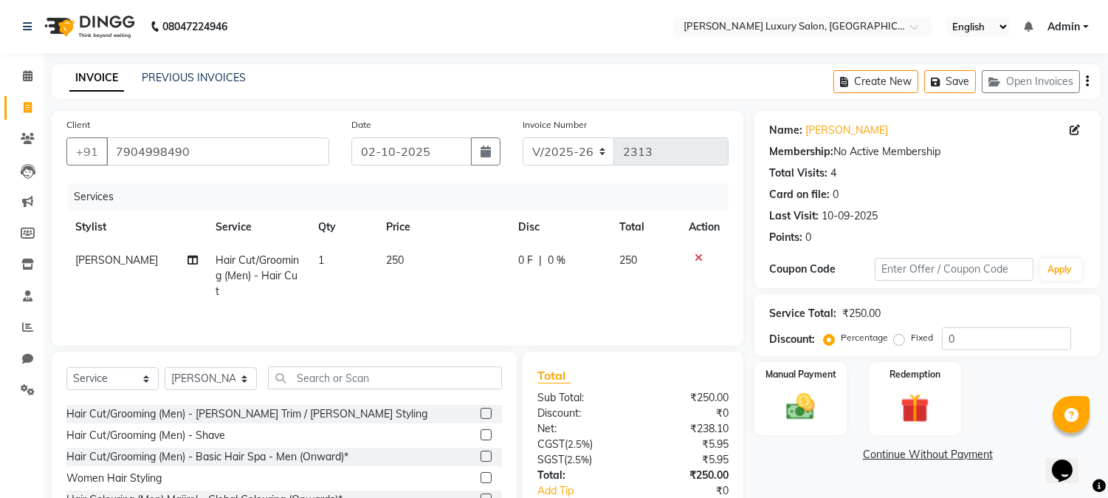
click at [481, 408] on label at bounding box center [486, 413] width 11 height 11
click at [481, 409] on input "checkbox" at bounding box center [486, 414] width 10 height 10
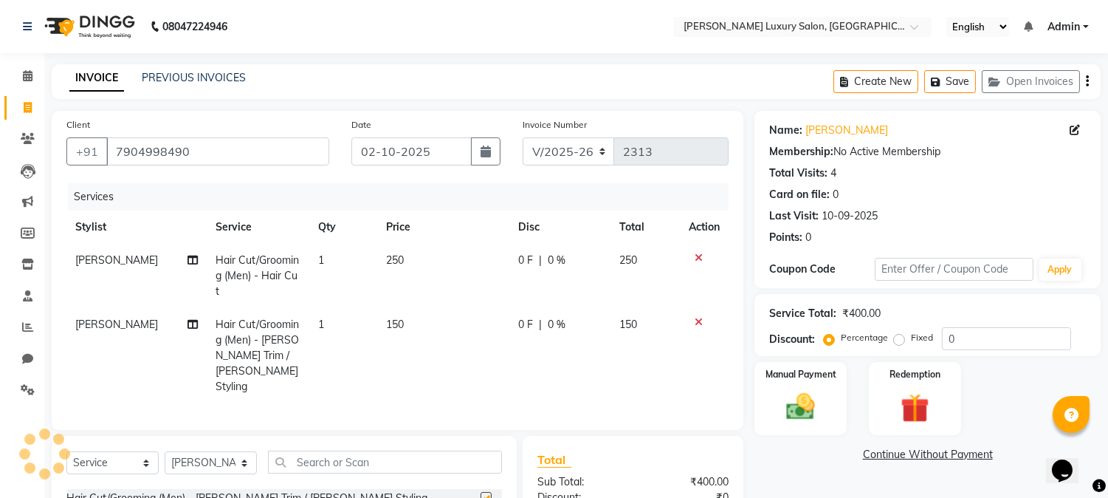
checkbox input "false"
click at [812, 416] on img at bounding box center [801, 407] width 49 height 35
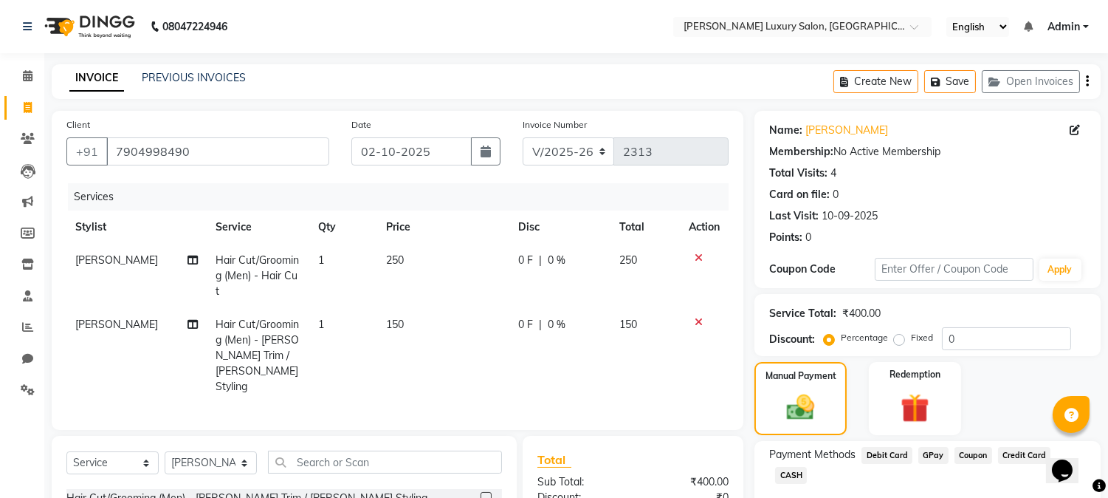
click at [934, 449] on span "GPay" at bounding box center [933, 455] width 30 height 17
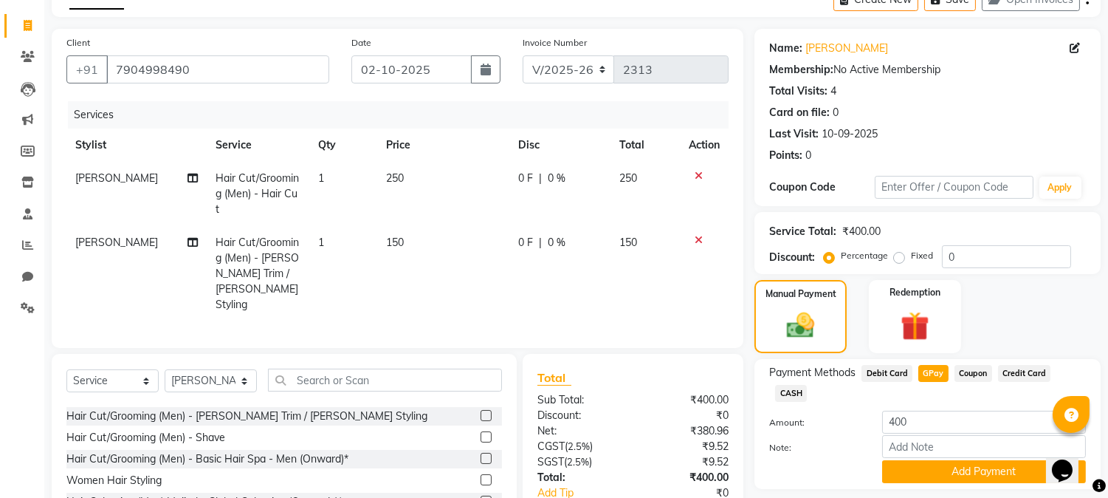
click at [925, 439] on div "Note:" at bounding box center [927, 447] width 339 height 25
click at [926, 460] on button "Add Payment" at bounding box center [984, 471] width 204 height 23
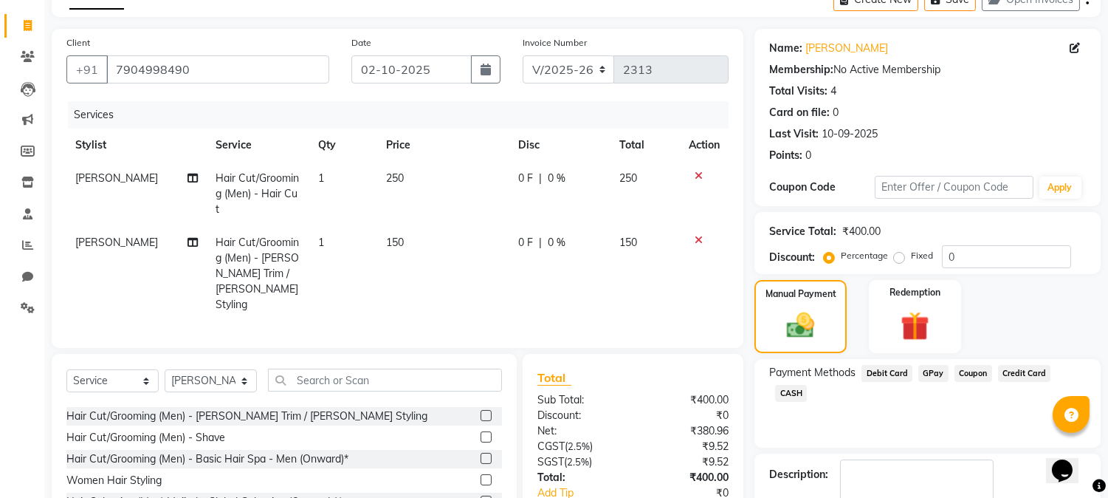
scroll to position [164, 0]
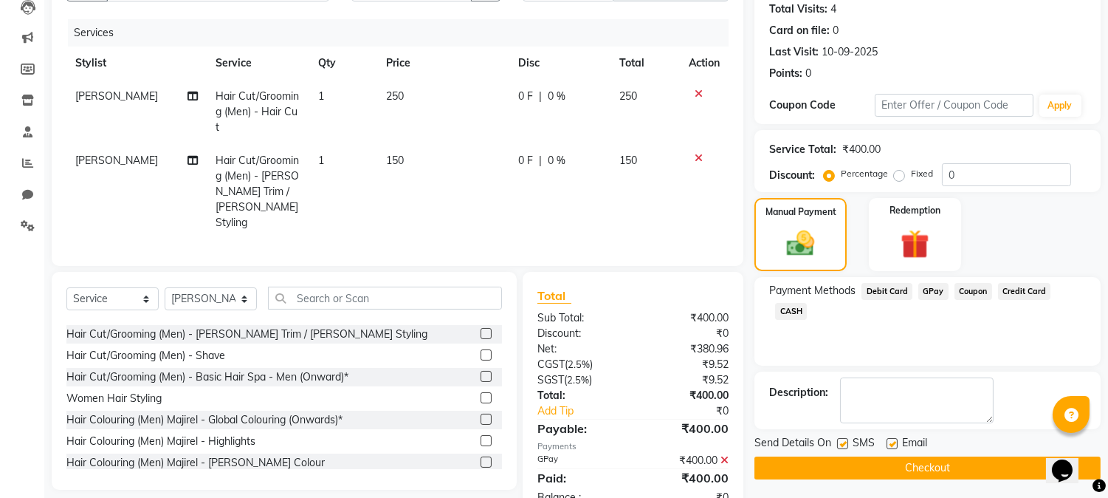
click at [921, 456] on button "Checkout" at bounding box center [928, 467] width 346 height 23
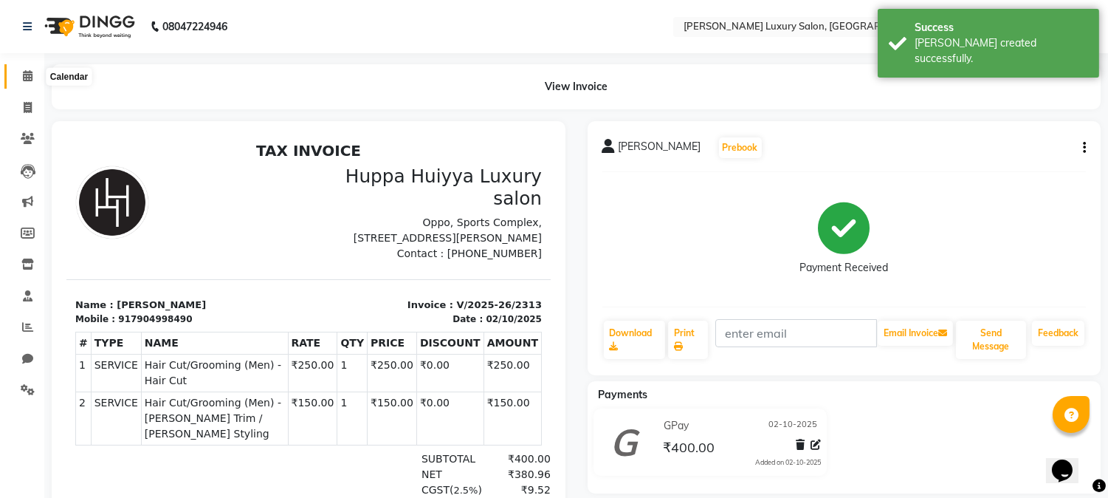
click at [33, 81] on span at bounding box center [28, 76] width 26 height 17
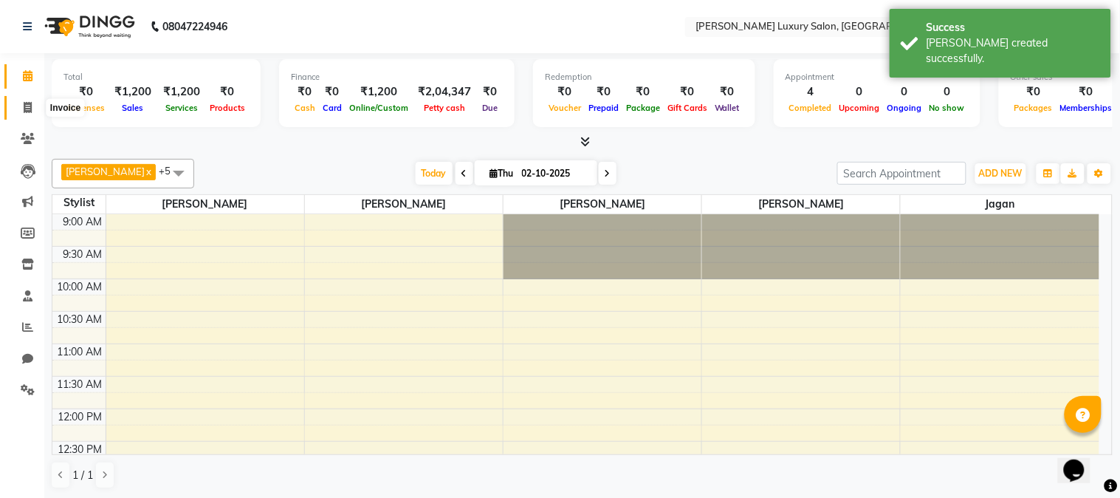
click at [18, 112] on span at bounding box center [28, 108] width 26 height 17
select select "7752"
select select "service"
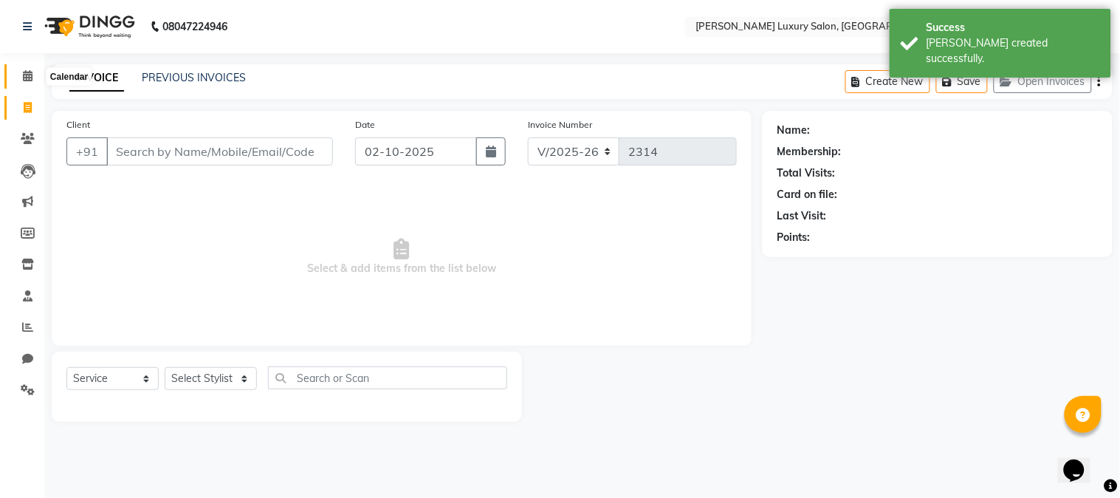
click at [24, 78] on icon at bounding box center [28, 75] width 10 height 11
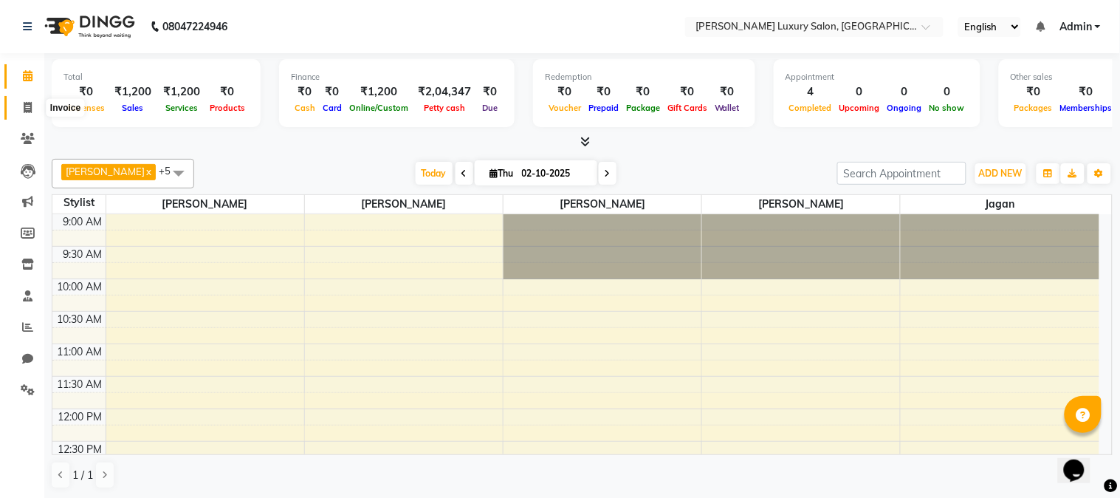
click at [24, 105] on icon at bounding box center [28, 107] width 8 height 11
select select "service"
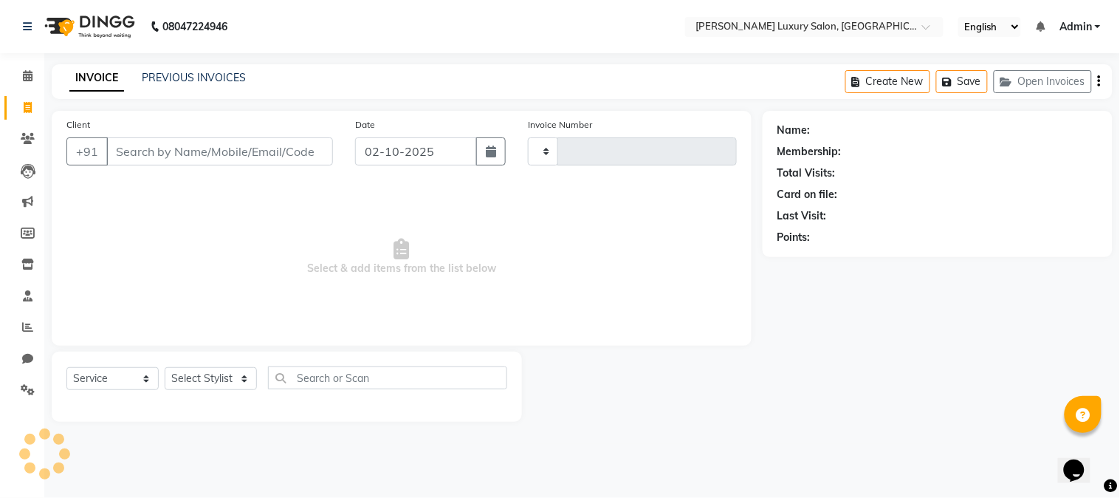
type input "2314"
select select "7752"
click at [152, 155] on input "Client" at bounding box center [219, 151] width 227 height 28
click at [151, 155] on input "Client" at bounding box center [219, 151] width 227 height 28
click at [135, 155] on input "Client" at bounding box center [219, 151] width 227 height 28
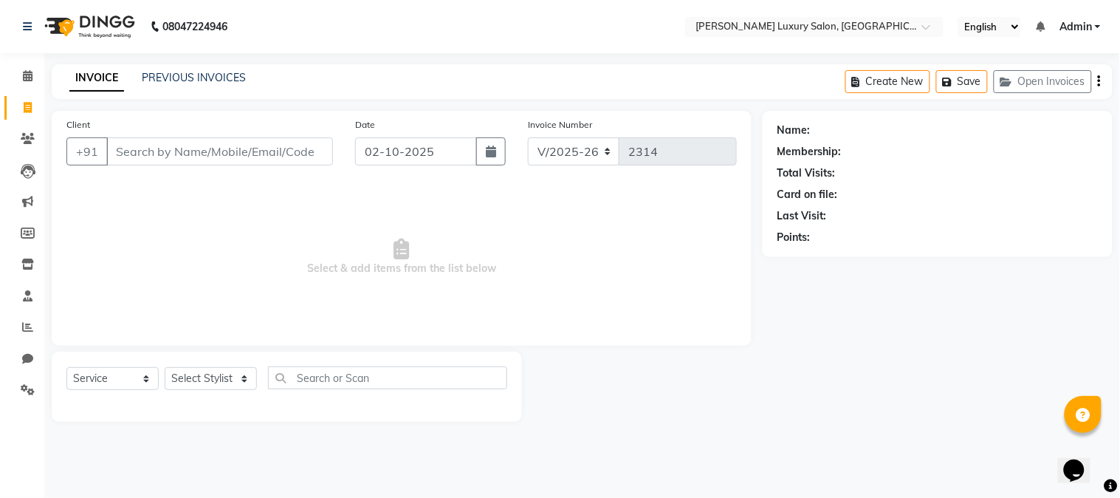
click at [135, 155] on input "Client" at bounding box center [219, 151] width 227 height 28
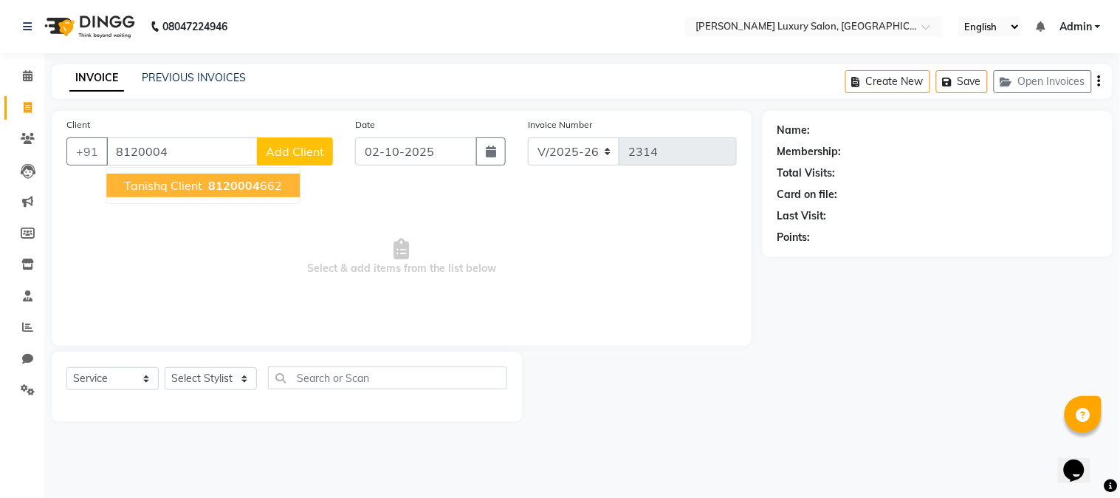
click at [160, 193] on button "Tanishq Client 8120004 662" at bounding box center [202, 185] width 193 height 24
type input "8120004662"
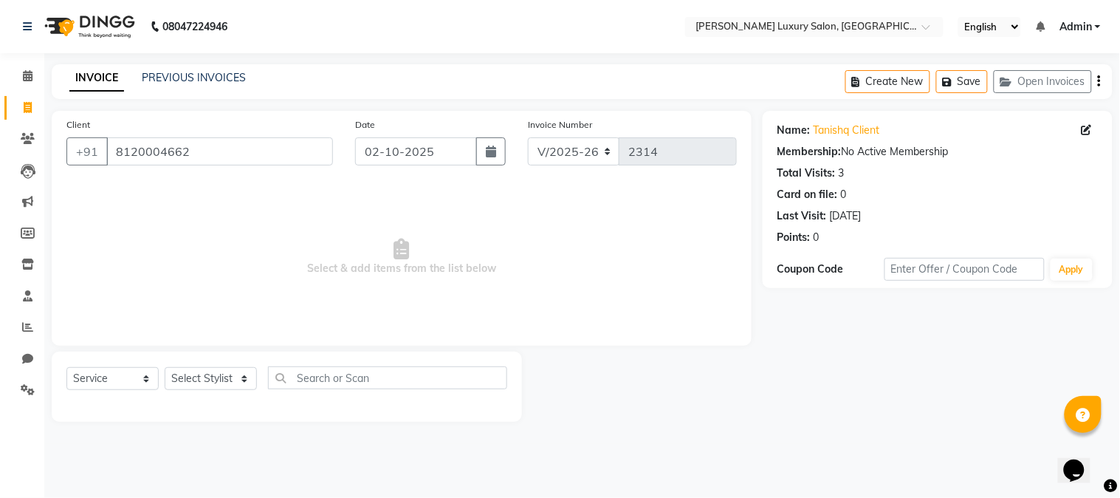
click at [166, 393] on div "Select Service Product Membership Package Voucher Prepaid Gift Card Select Styl…" at bounding box center [286, 383] width 441 height 35
click at [180, 386] on select "Select Stylist [PERSON_NAME] [PERSON_NAME] Pol [PERSON_NAME] [PERSON_NAME] Salo…" at bounding box center [211, 378] width 92 height 23
select select "87915"
click at [165, 368] on select "Select Stylist [PERSON_NAME] [PERSON_NAME] Pol [PERSON_NAME] [PERSON_NAME] Salo…" at bounding box center [211, 378] width 92 height 23
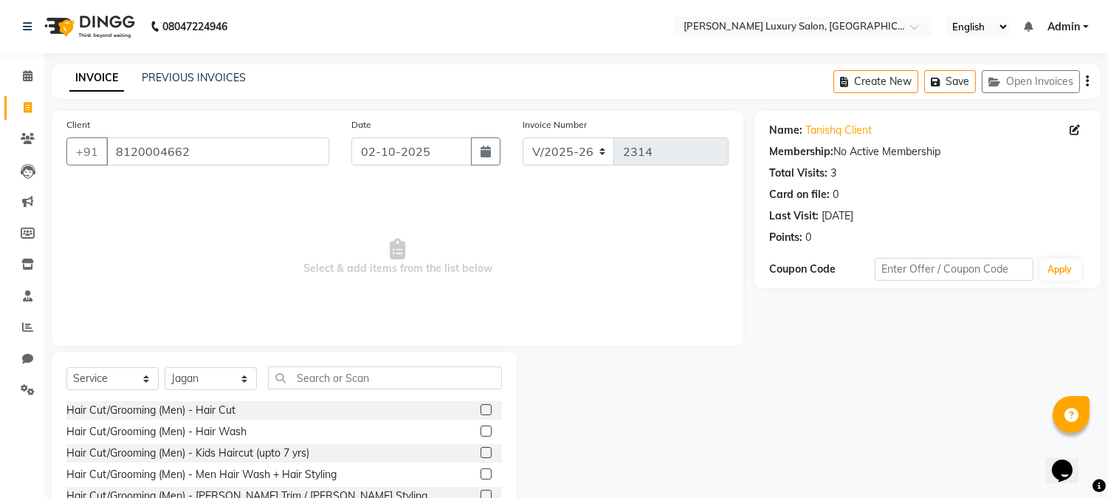
click at [481, 407] on label at bounding box center [486, 409] width 11 height 11
click at [481, 407] on input "checkbox" at bounding box center [486, 410] width 10 height 10
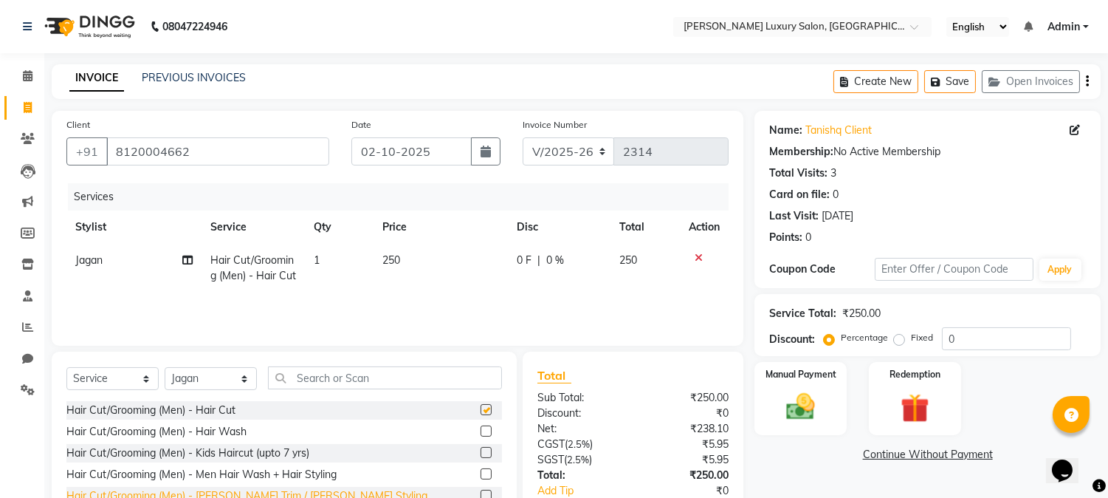
checkbox input "false"
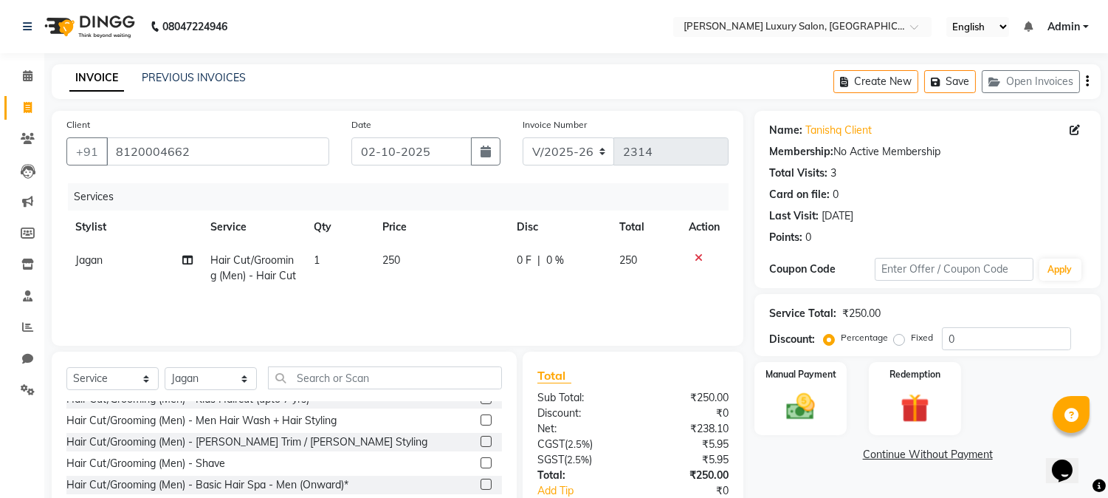
scroll to position [82, 0]
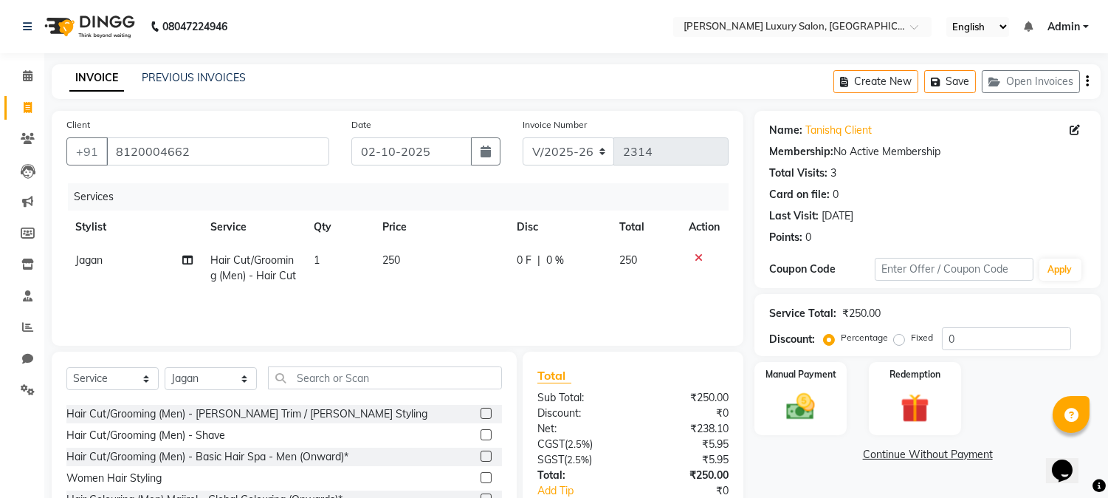
click at [481, 413] on label at bounding box center [486, 413] width 11 height 11
click at [481, 413] on input "checkbox" at bounding box center [486, 414] width 10 height 10
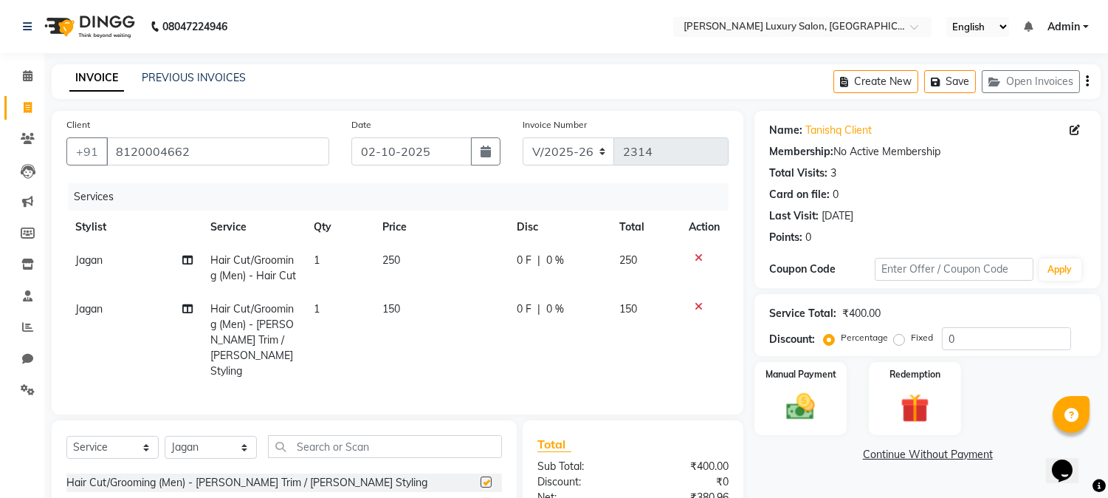
checkbox input "false"
click at [803, 390] on img at bounding box center [801, 407] width 49 height 35
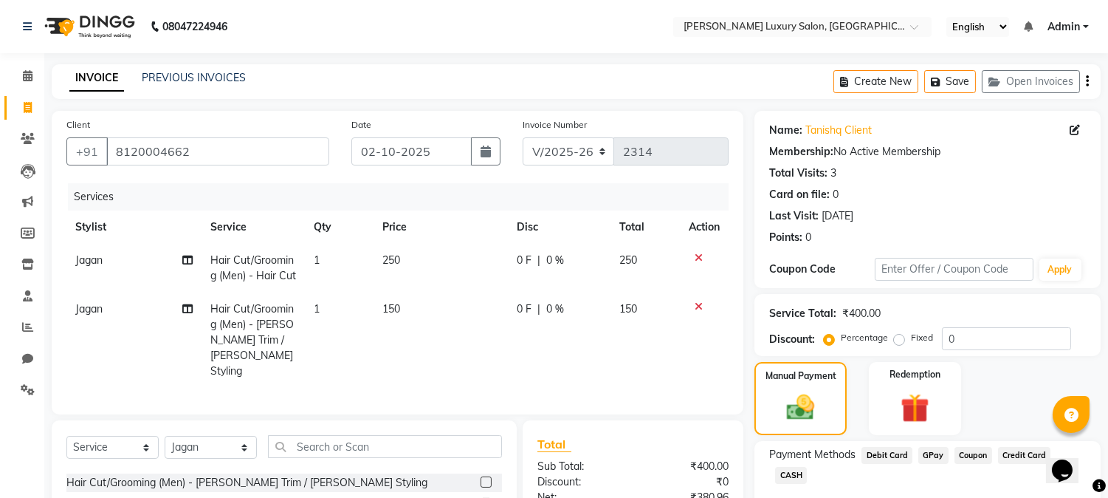
click at [924, 453] on span "GPay" at bounding box center [933, 455] width 30 height 17
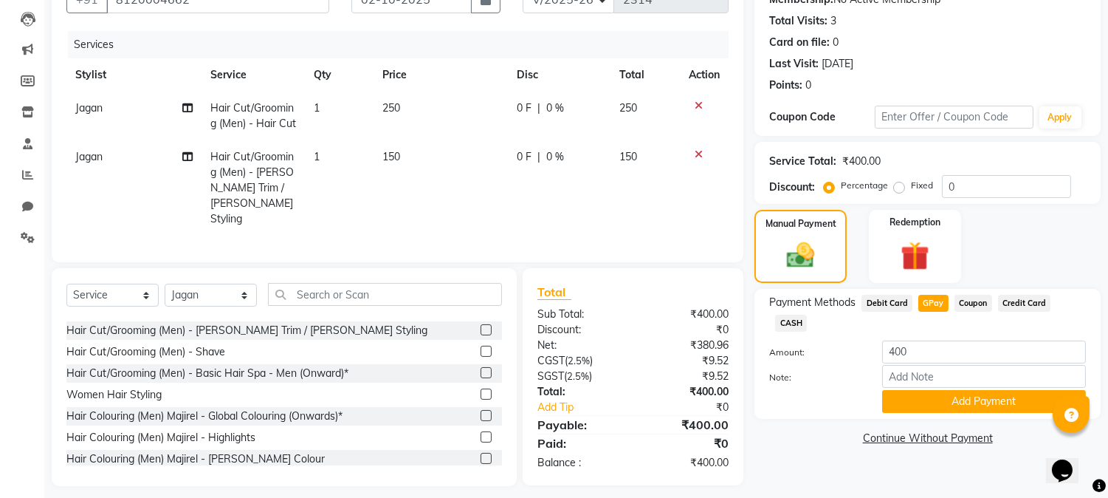
scroll to position [159, 0]
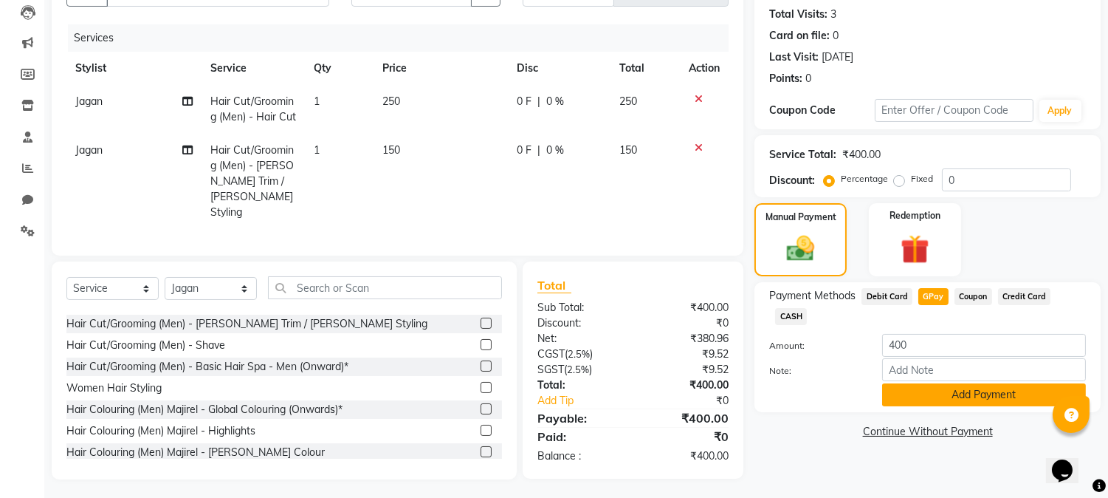
click at [923, 383] on button "Add Payment" at bounding box center [984, 394] width 204 height 23
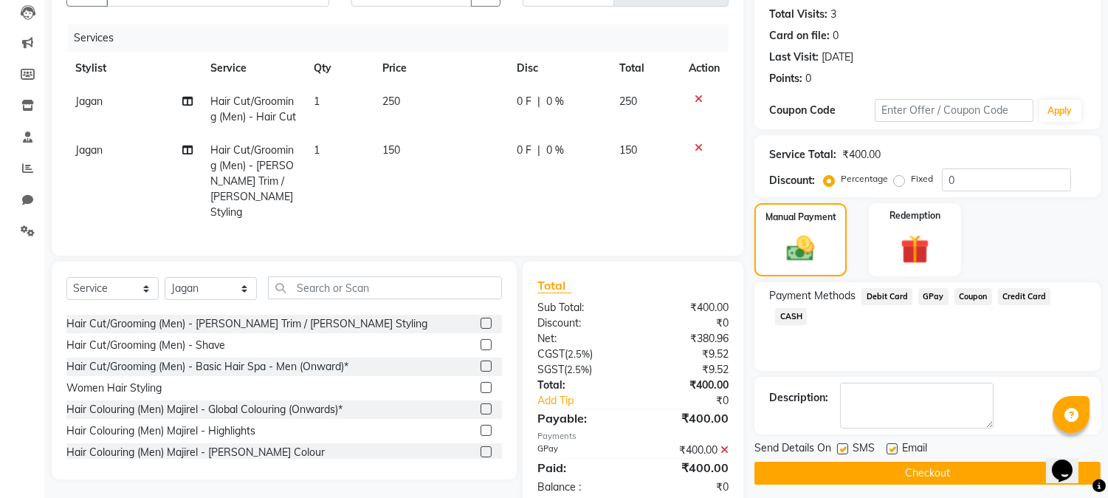
click at [957, 470] on button "Checkout" at bounding box center [928, 472] width 346 height 23
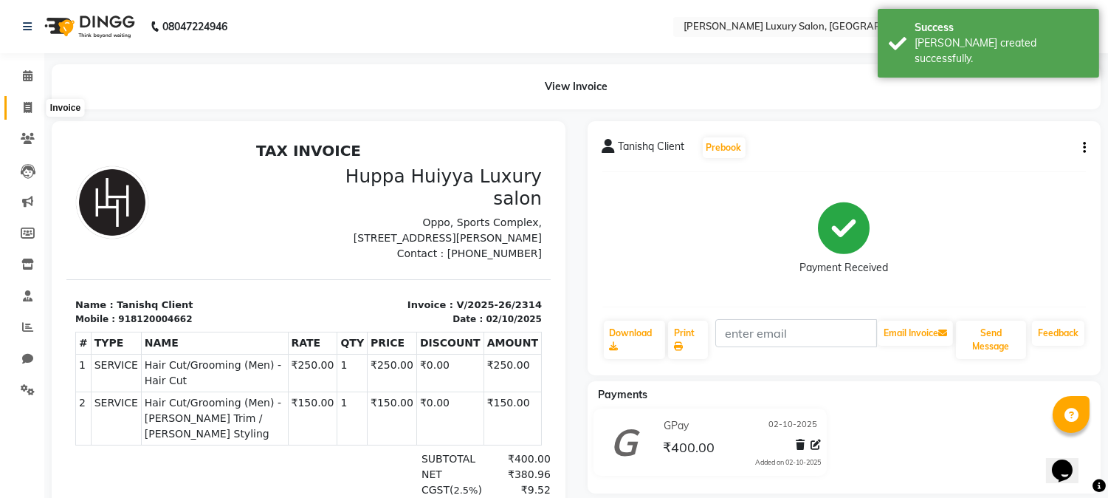
click at [27, 106] on icon at bounding box center [28, 107] width 8 height 11
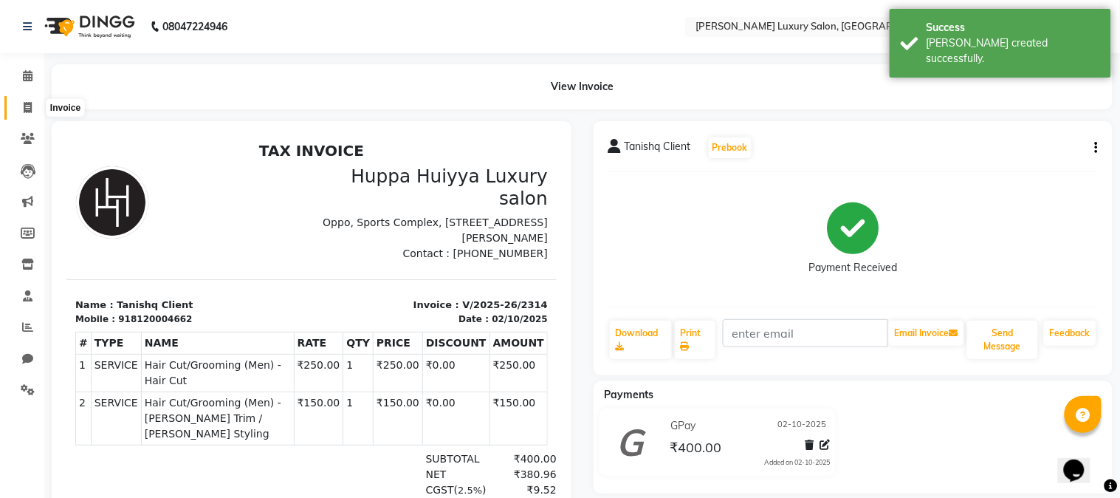
select select "7752"
select select "service"
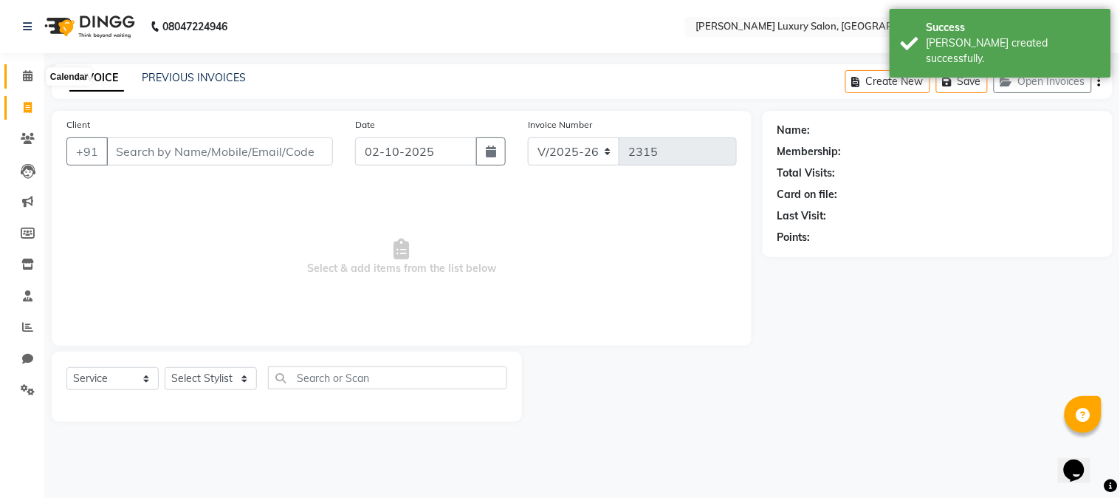
click at [23, 81] on icon at bounding box center [28, 75] width 10 height 11
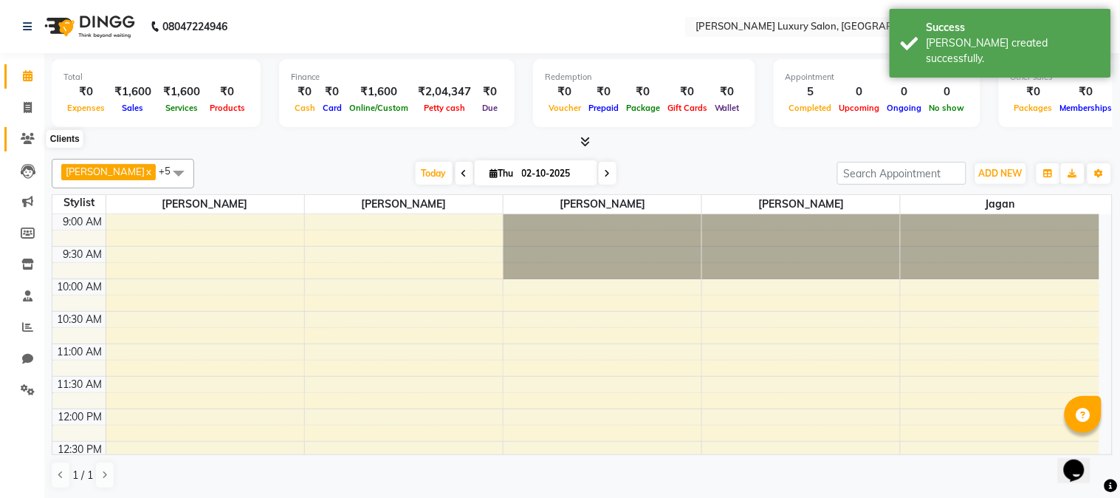
click at [28, 134] on icon at bounding box center [28, 138] width 14 height 11
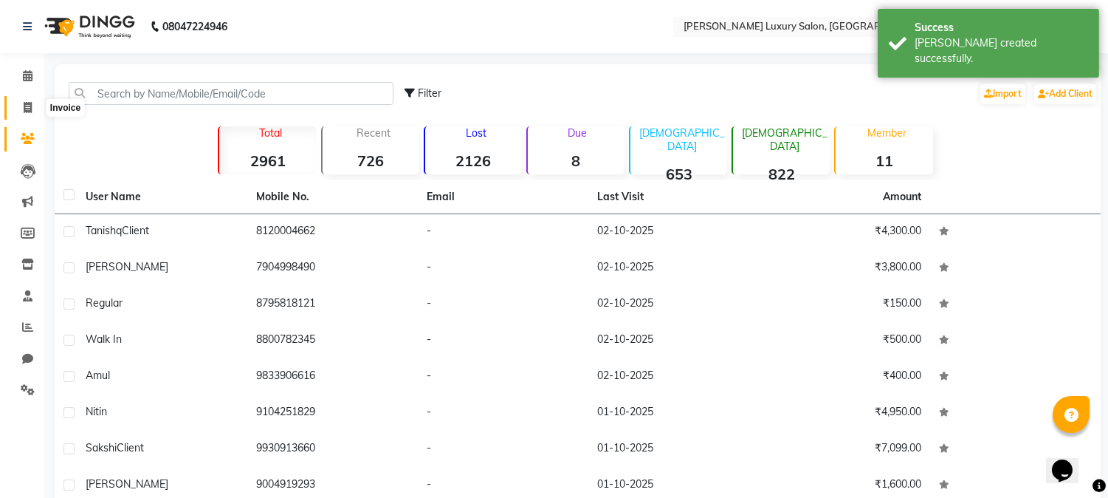
click at [27, 113] on icon at bounding box center [28, 107] width 8 height 11
select select "7752"
select select "service"
